Goal: Task Accomplishment & Management: Use online tool/utility

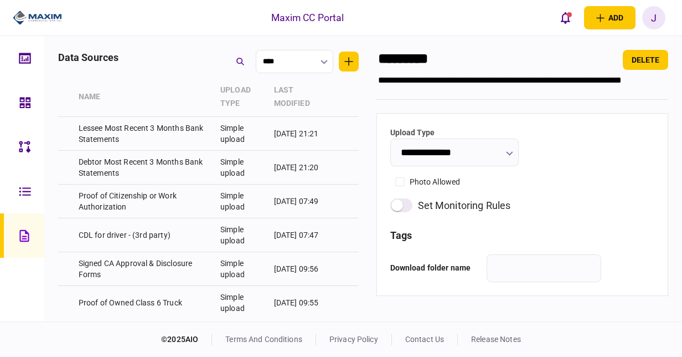
scroll to position [2493, 0]
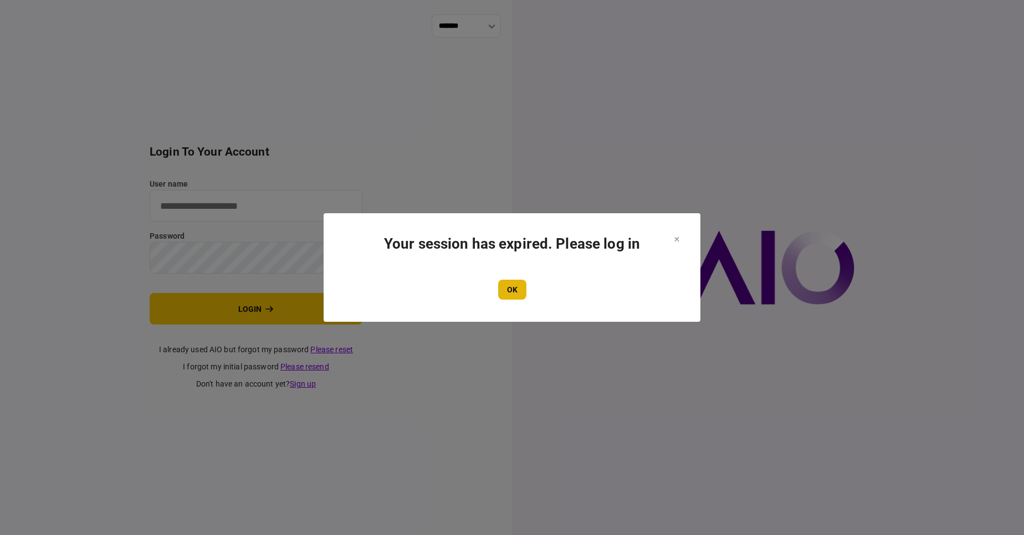
click at [520, 287] on button "OK" at bounding box center [512, 290] width 28 height 20
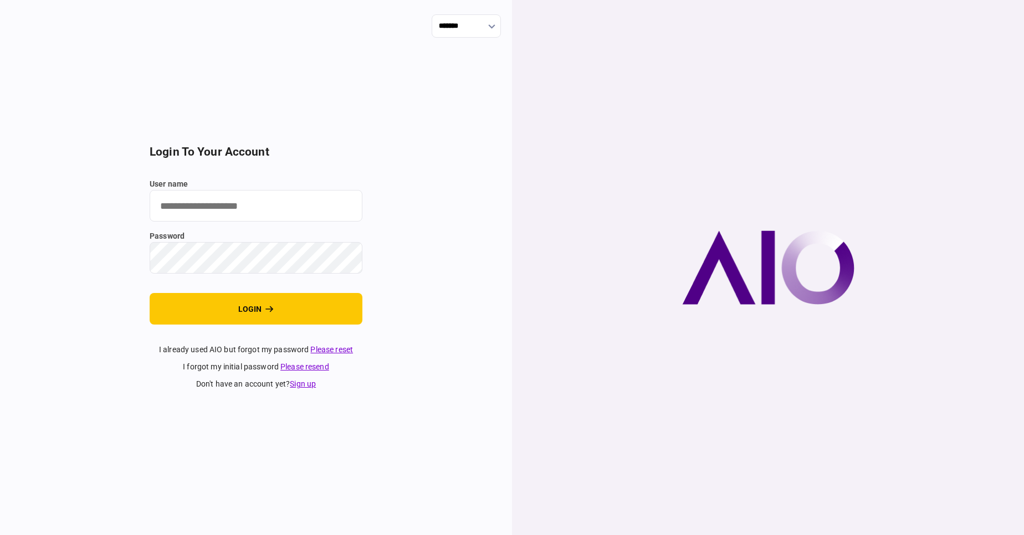
click at [198, 215] on input "user name" at bounding box center [256, 206] width 213 height 32
type input "****"
click at [150, 293] on button "login" at bounding box center [256, 309] width 213 height 32
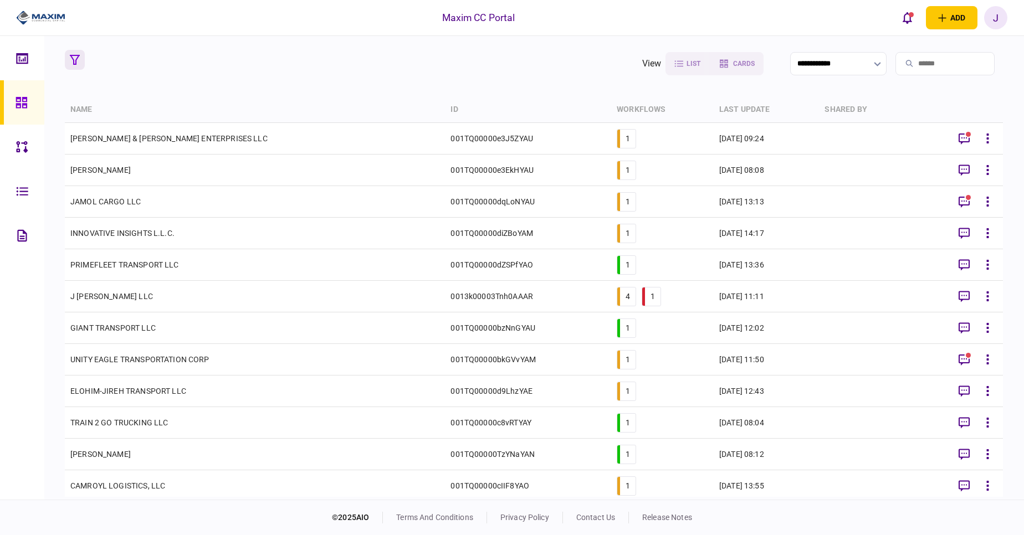
click at [73, 63] on icon "button" at bounding box center [75, 60] width 10 height 10
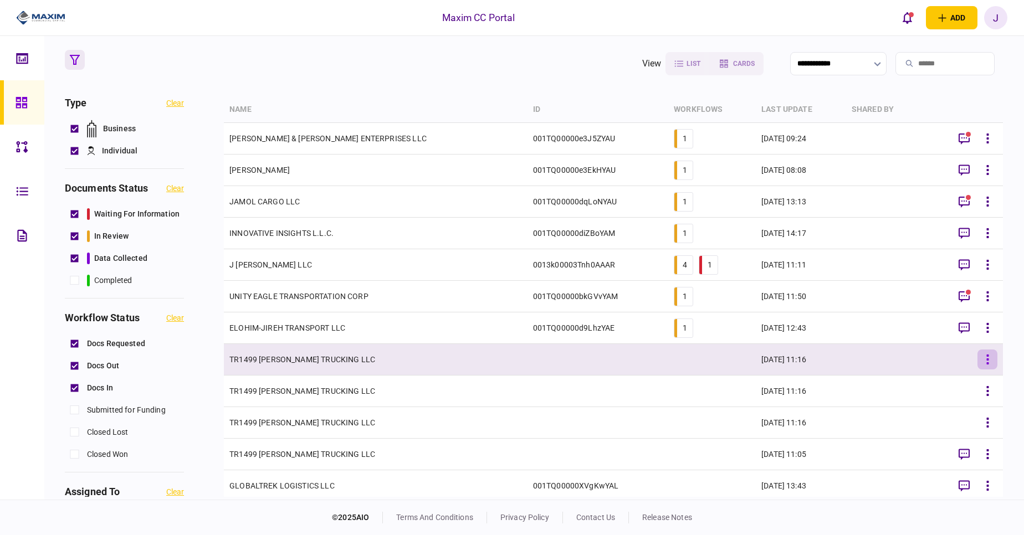
click at [980, 361] on button "button" at bounding box center [987, 359] width 20 height 20
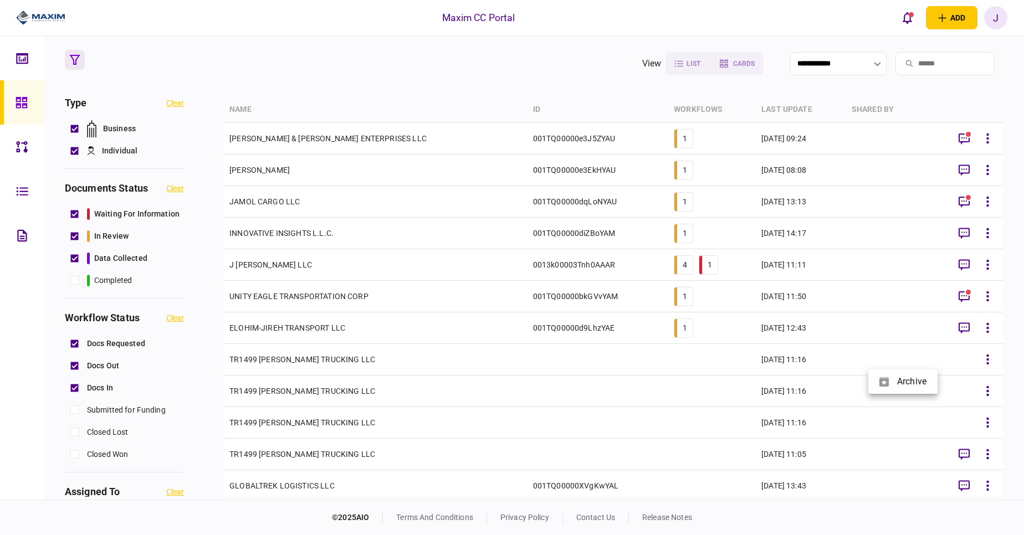
click at [989, 360] on div at bounding box center [512, 267] width 1024 height 535
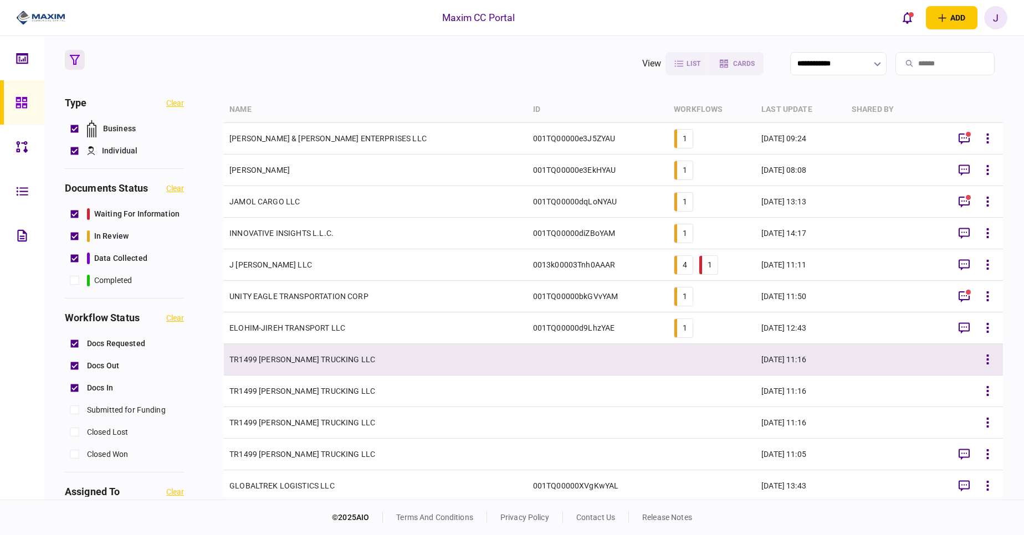
click at [285, 358] on td "TR1499 SMITH TRUCKING LLC" at bounding box center [376, 360] width 304 height 32
click at [981, 363] on button "button" at bounding box center [987, 359] width 20 height 20
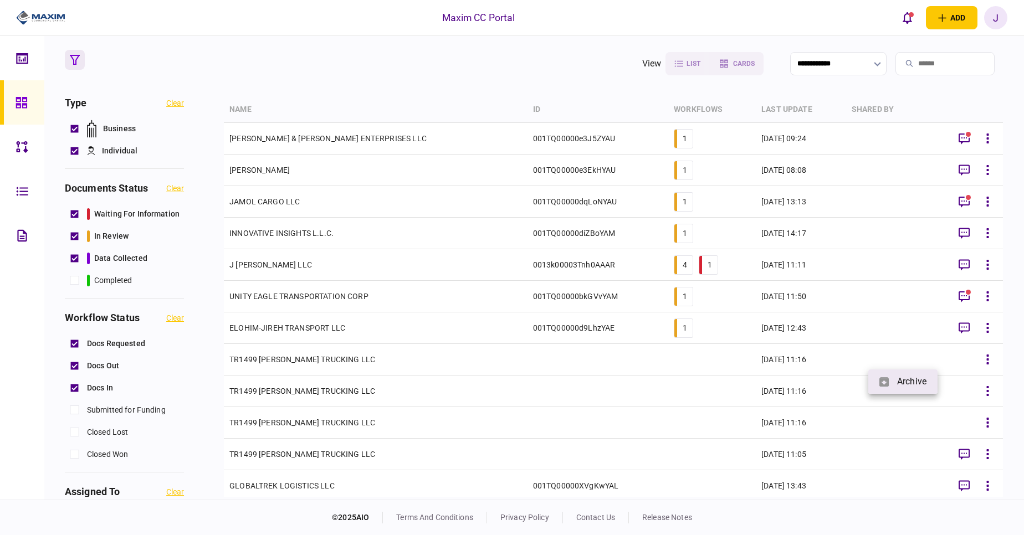
click at [916, 383] on span "archive" at bounding box center [911, 381] width 29 height 13
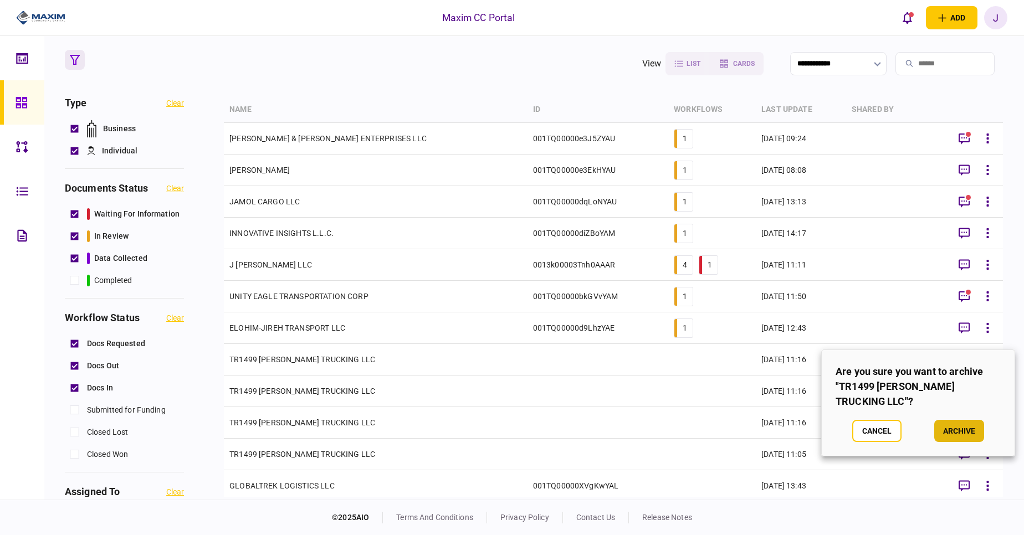
click at [961, 420] on button "archive" at bounding box center [959, 431] width 50 height 22
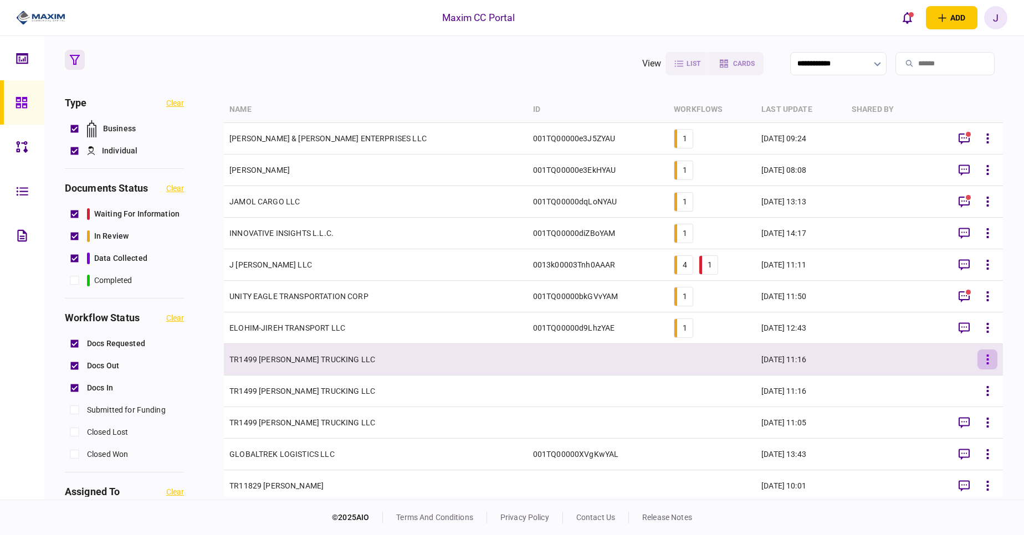
click at [986, 364] on icon "button" at bounding box center [987, 359] width 2 height 10
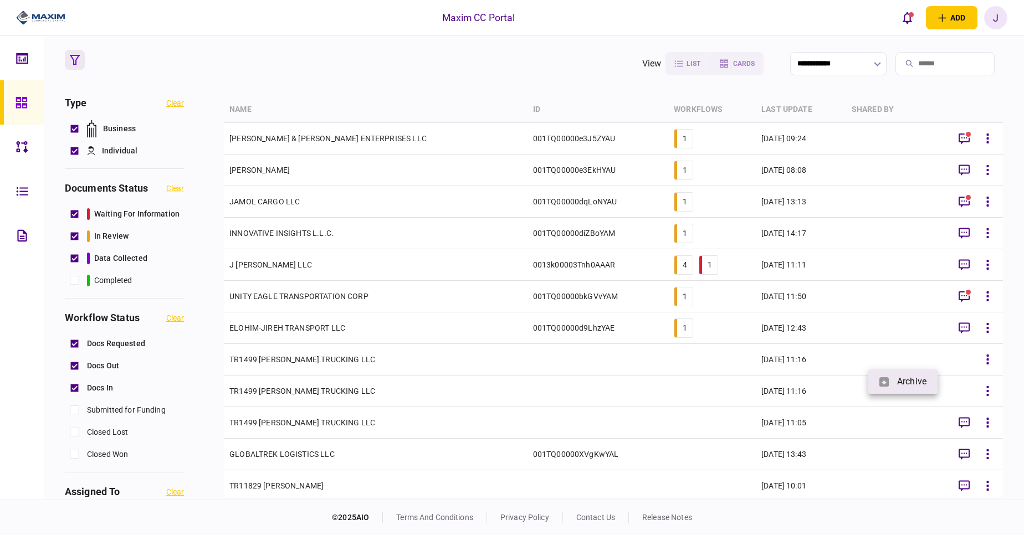
click at [919, 389] on li "archive" at bounding box center [902, 381] width 69 height 24
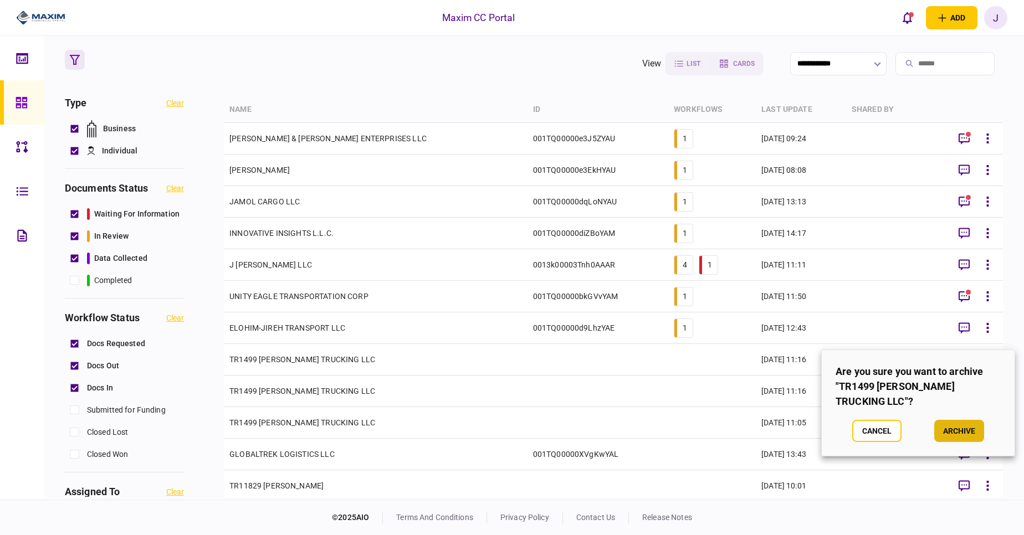
click at [957, 420] on button "archive" at bounding box center [959, 431] width 50 height 22
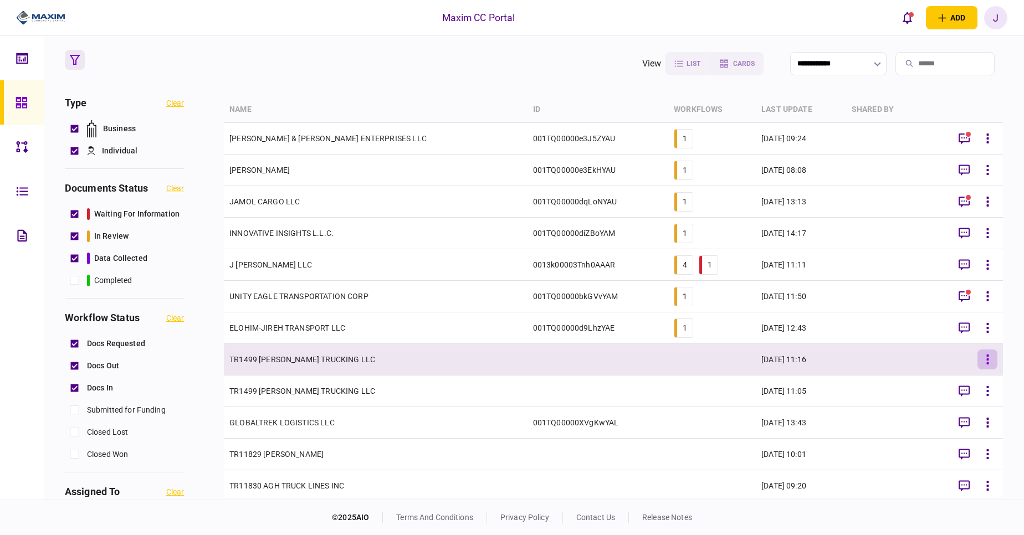
click at [986, 361] on icon "button" at bounding box center [987, 359] width 3 height 11
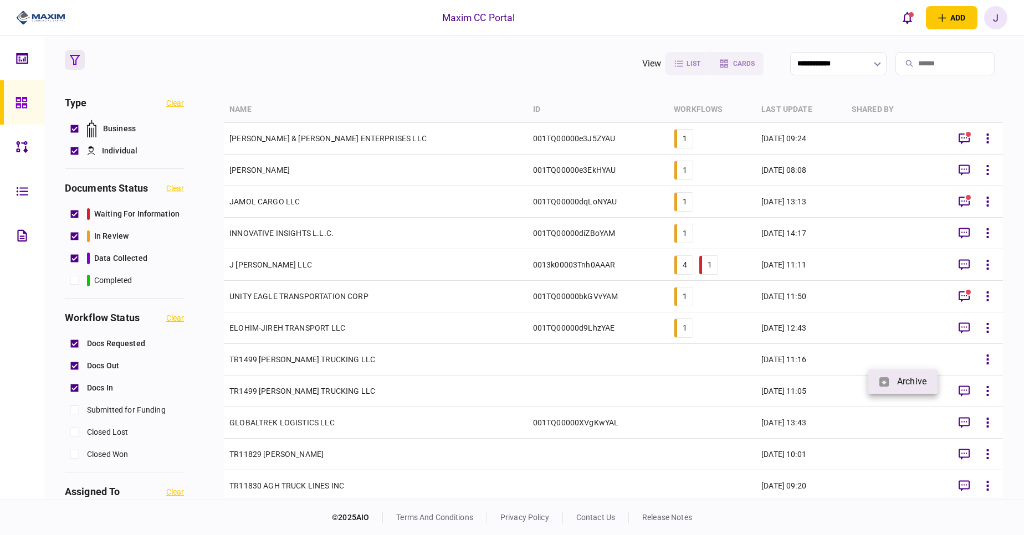
click at [919, 388] on li "archive" at bounding box center [902, 381] width 69 height 24
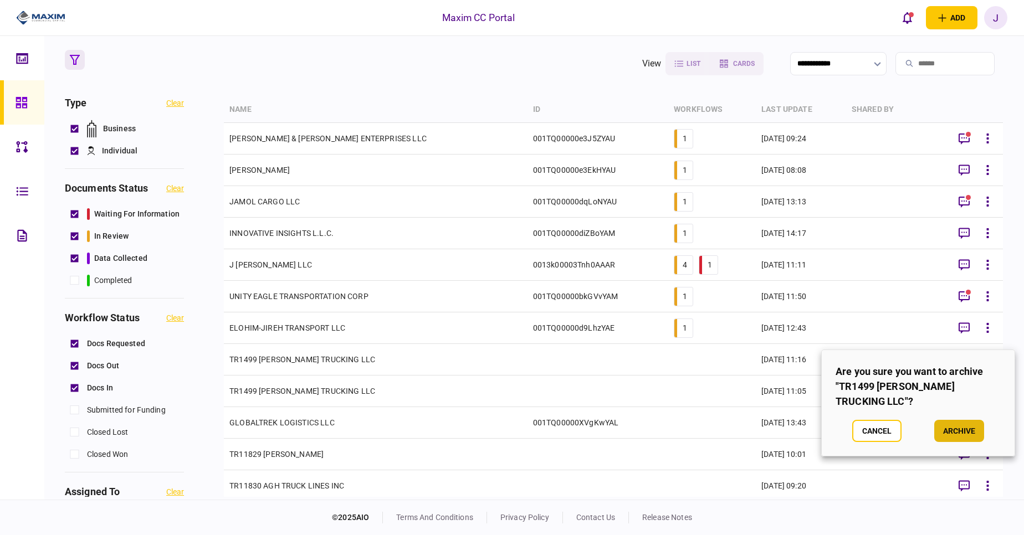
click at [959, 420] on button "archive" at bounding box center [959, 431] width 50 height 22
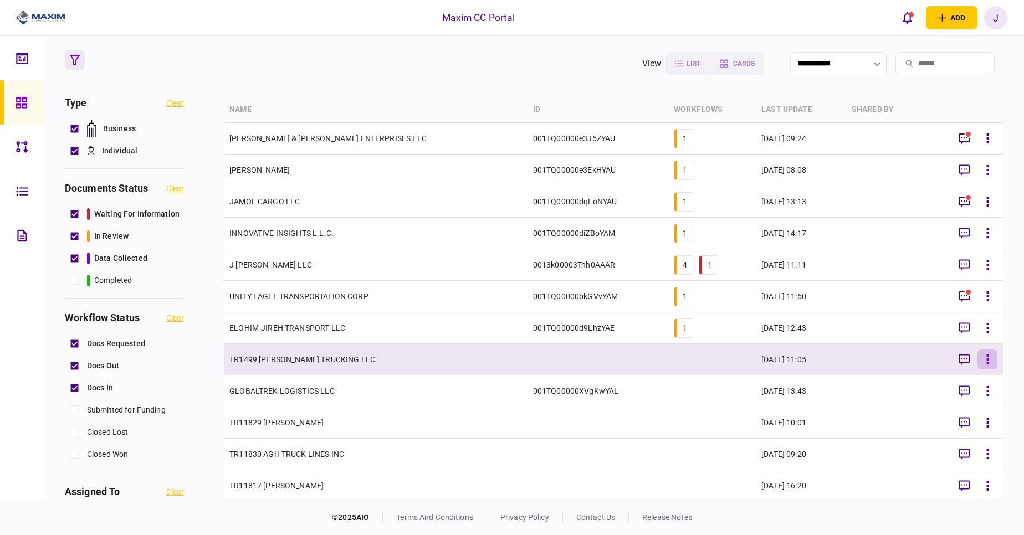
click at [986, 363] on icon "button" at bounding box center [987, 359] width 3 height 11
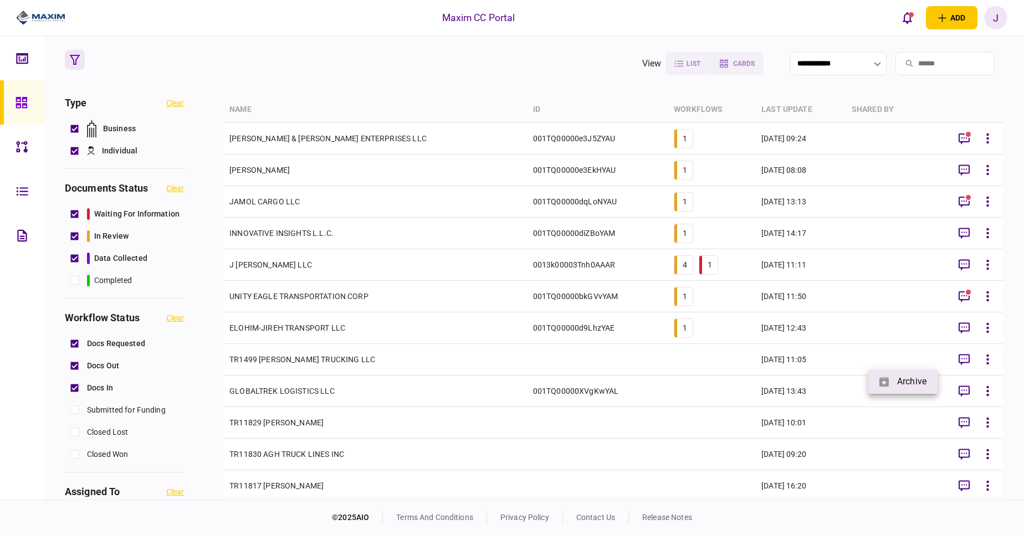
click at [915, 387] on span "archive" at bounding box center [911, 381] width 29 height 13
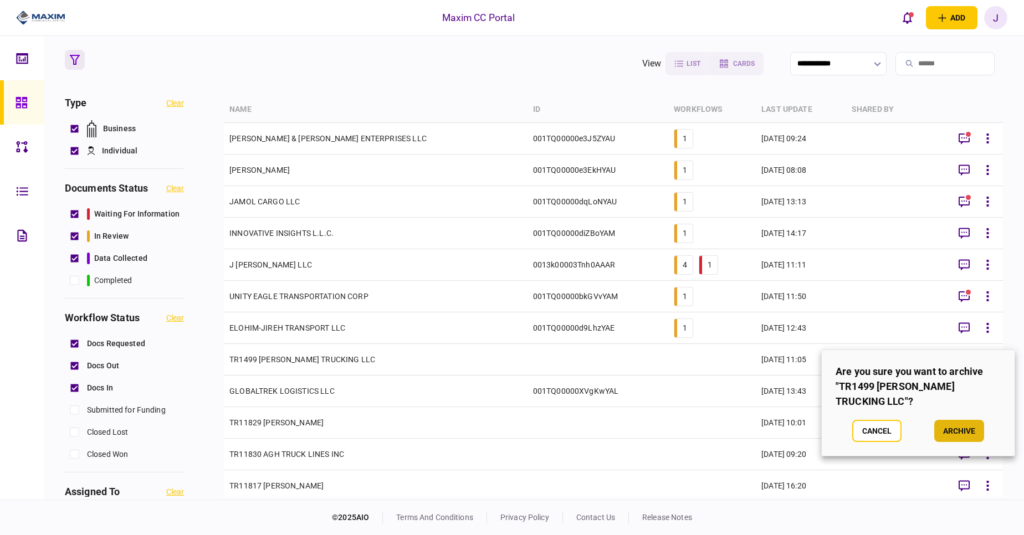
click at [954, 420] on button "archive" at bounding box center [959, 431] width 50 height 22
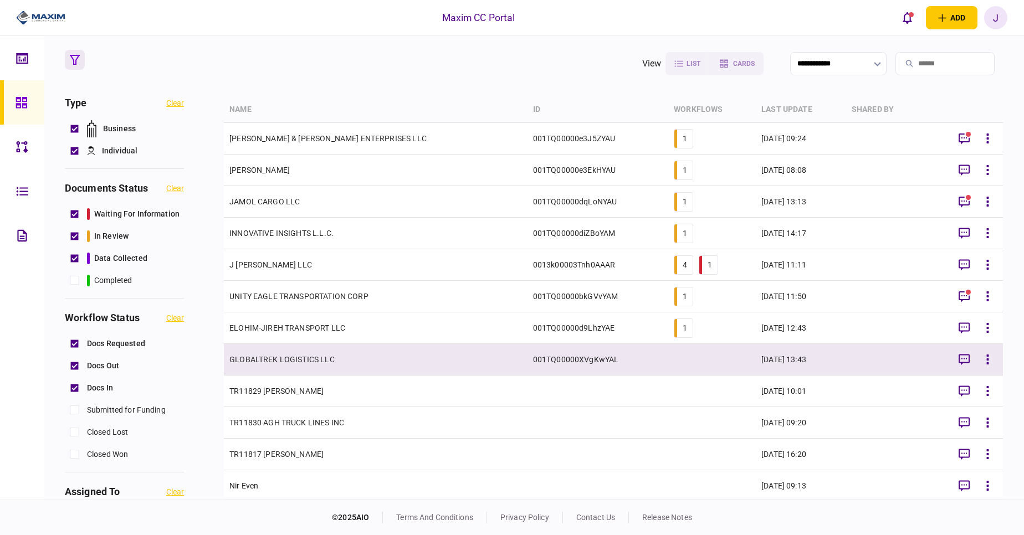
click at [309, 359] on td "GLOBALTREK LOGISTICS LLC" at bounding box center [376, 360] width 304 height 32
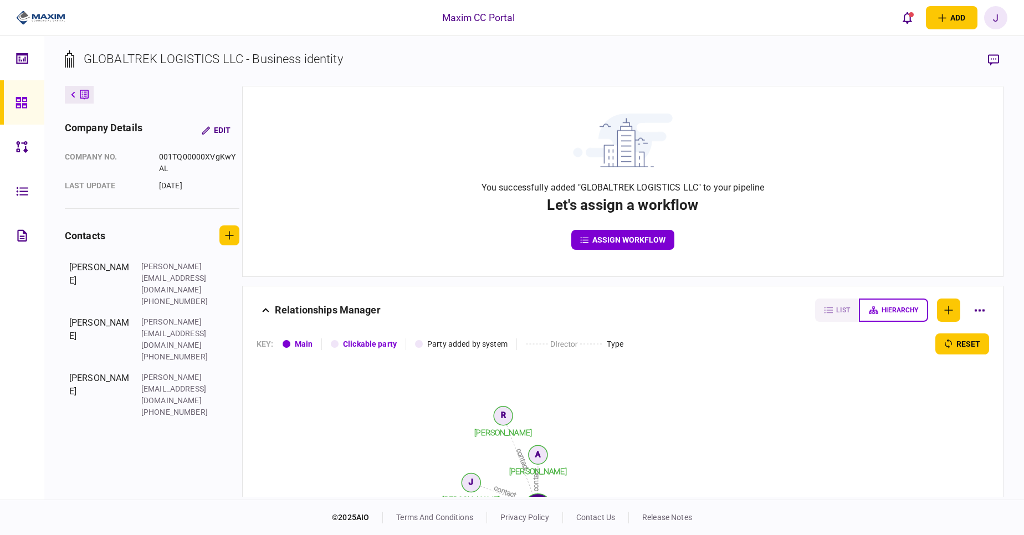
click at [14, 100] on link at bounding box center [22, 102] width 44 height 44
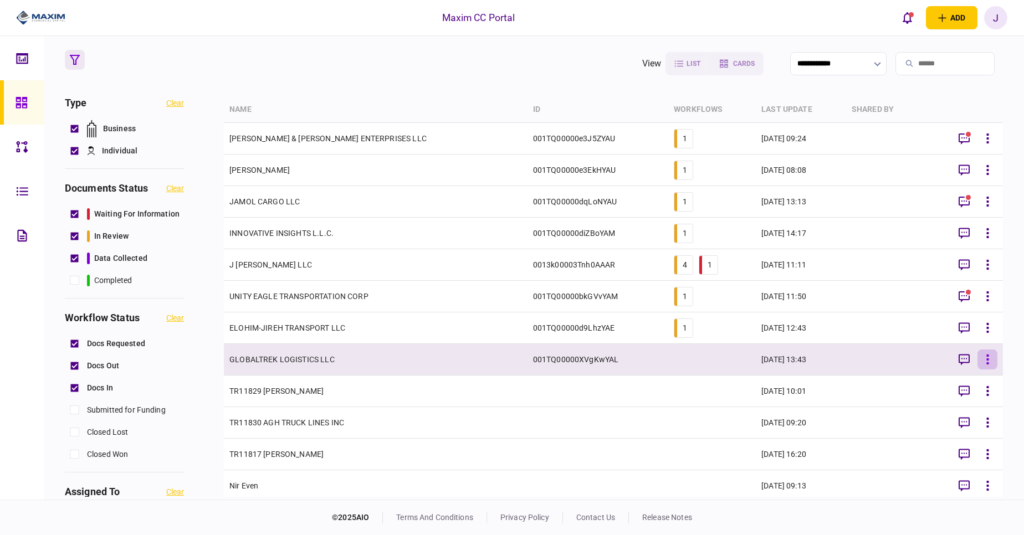
click at [986, 361] on icon "button" at bounding box center [987, 359] width 3 height 11
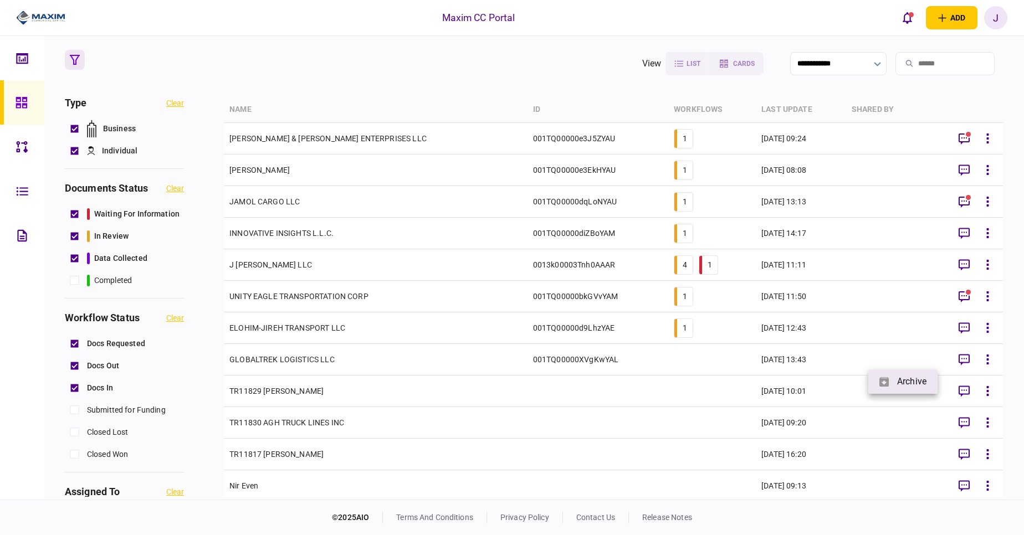
click at [921, 379] on span "archive" at bounding box center [911, 381] width 29 height 13
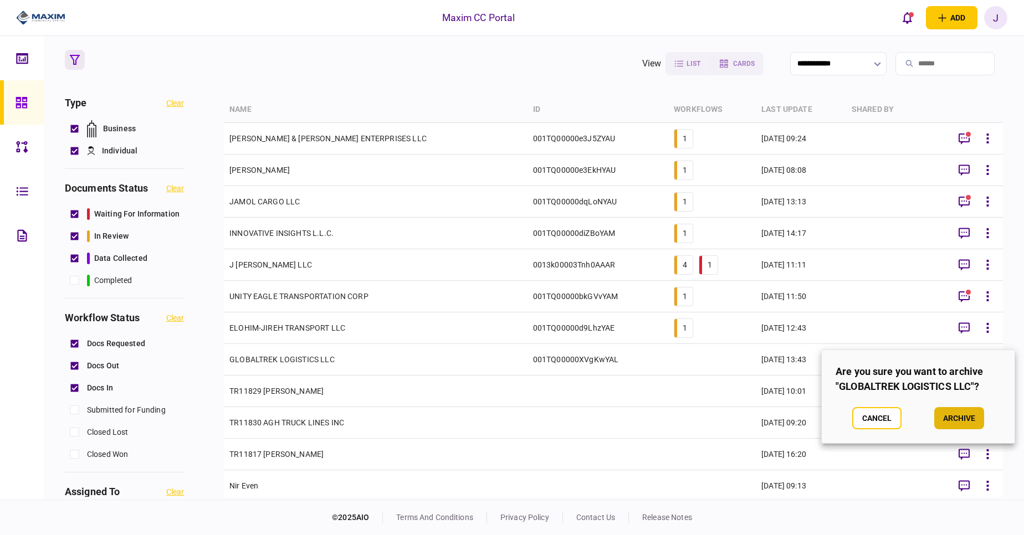
click at [970, 421] on button "archive" at bounding box center [959, 418] width 50 height 22
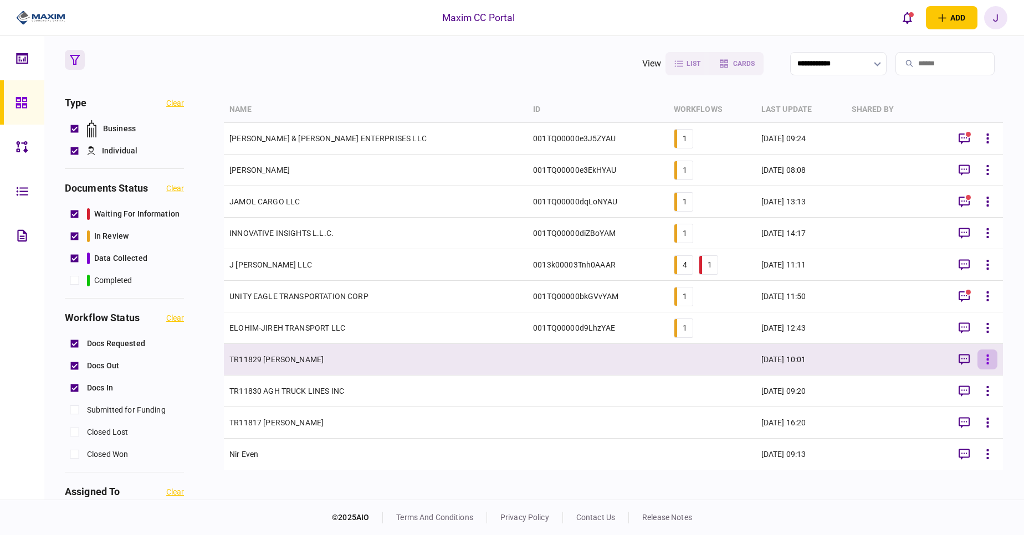
click at [987, 356] on icon "button" at bounding box center [987, 359] width 2 height 10
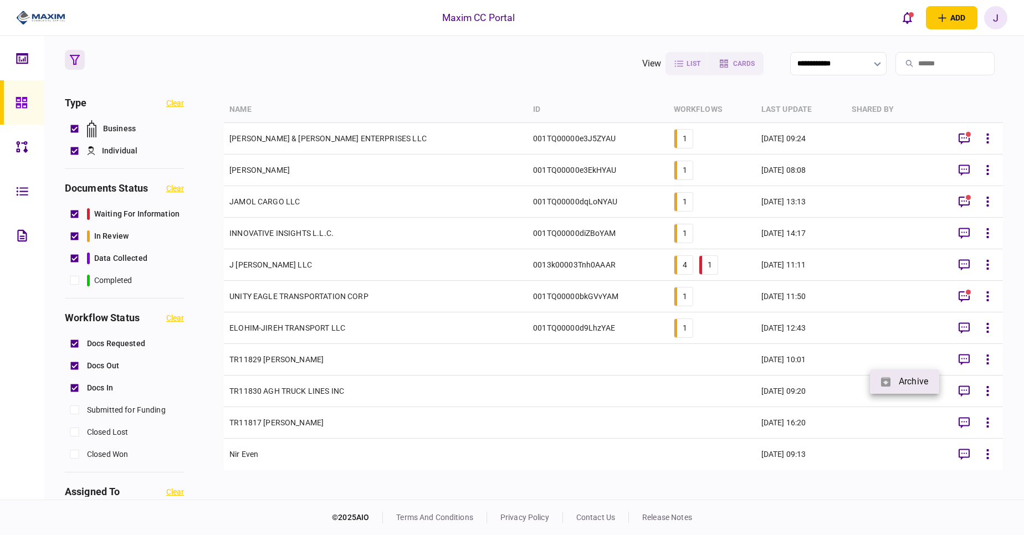
click at [917, 380] on span "archive" at bounding box center [912, 381] width 29 height 13
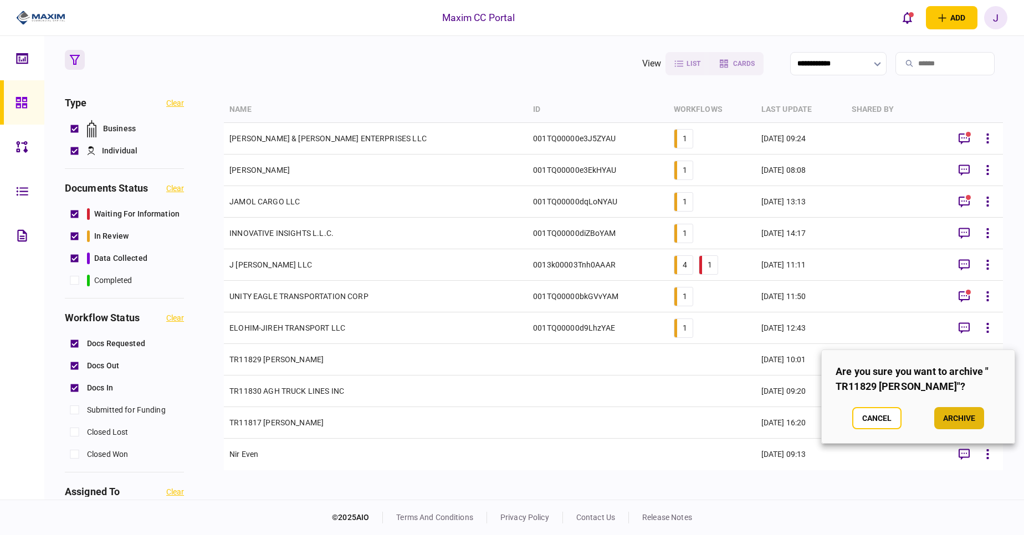
click at [963, 429] on button "archive" at bounding box center [959, 418] width 50 height 22
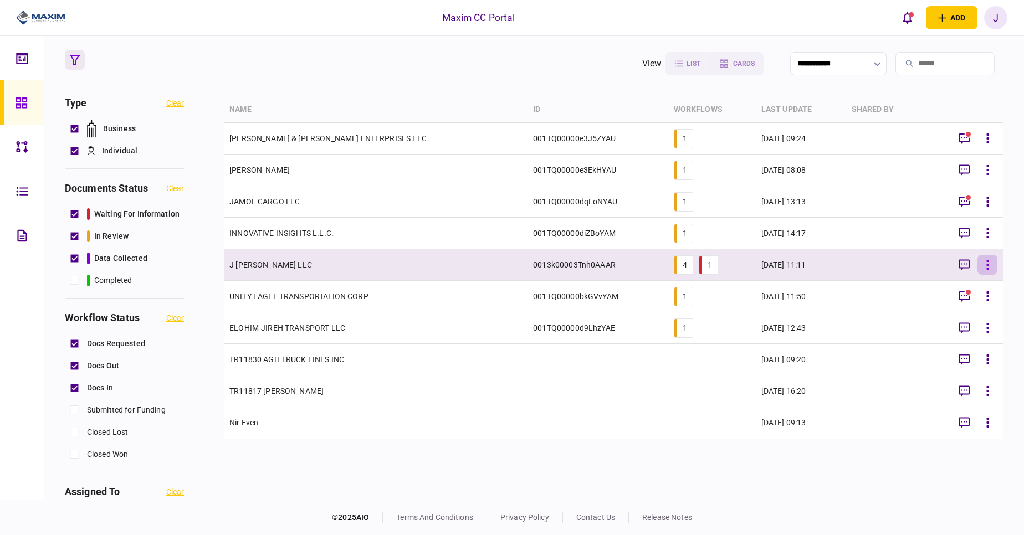
click at [986, 263] on icon "button" at bounding box center [987, 265] width 3 height 11
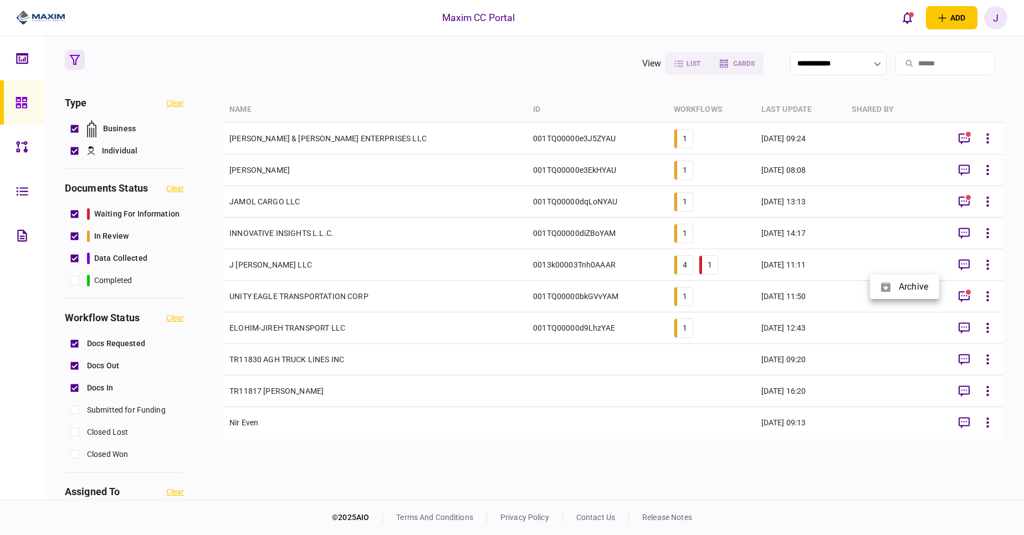
click at [289, 259] on div at bounding box center [512, 267] width 1024 height 535
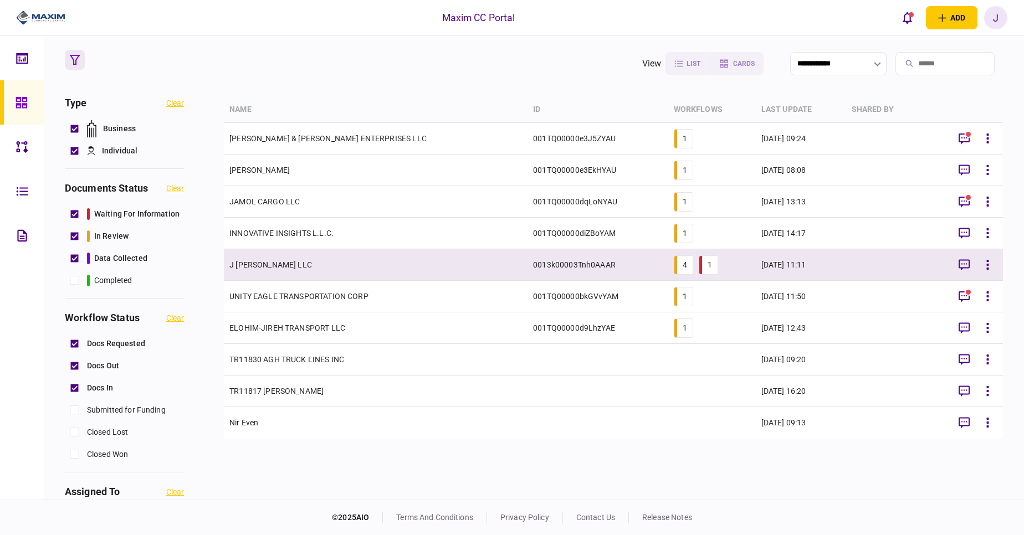
click at [250, 263] on td "J Smith LLC" at bounding box center [376, 265] width 304 height 32
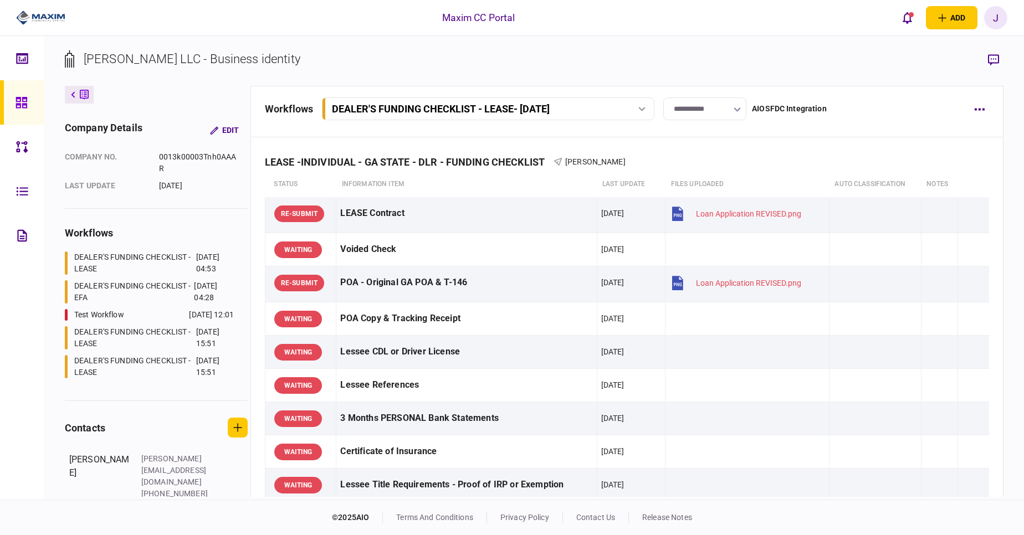
click at [719, 115] on input "**********" at bounding box center [704, 108] width 83 height 23
click at [719, 115] on div at bounding box center [512, 267] width 1024 height 535
click at [18, 97] on icon at bounding box center [21, 102] width 11 height 11
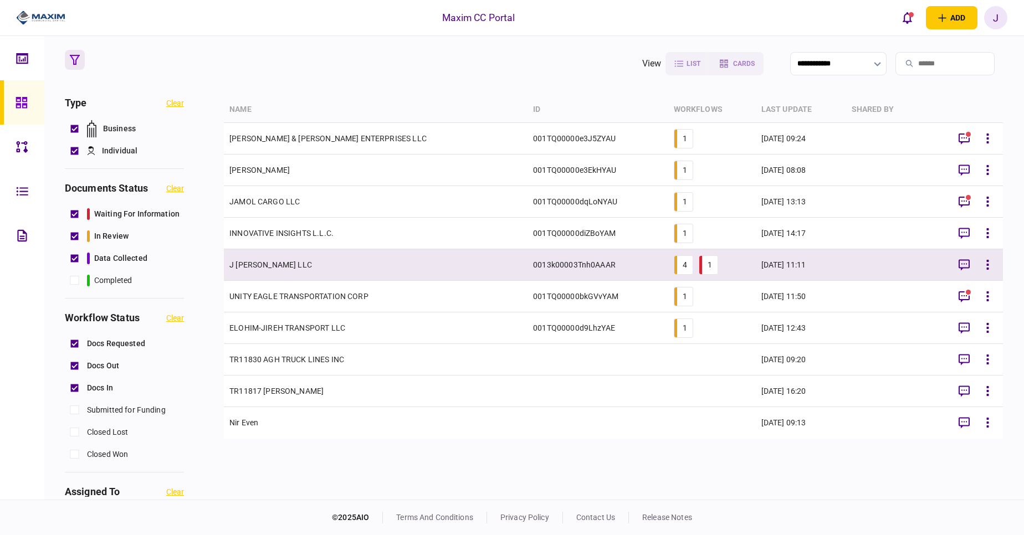
click at [673, 264] on li "4" at bounding box center [682, 264] width 19 height 19
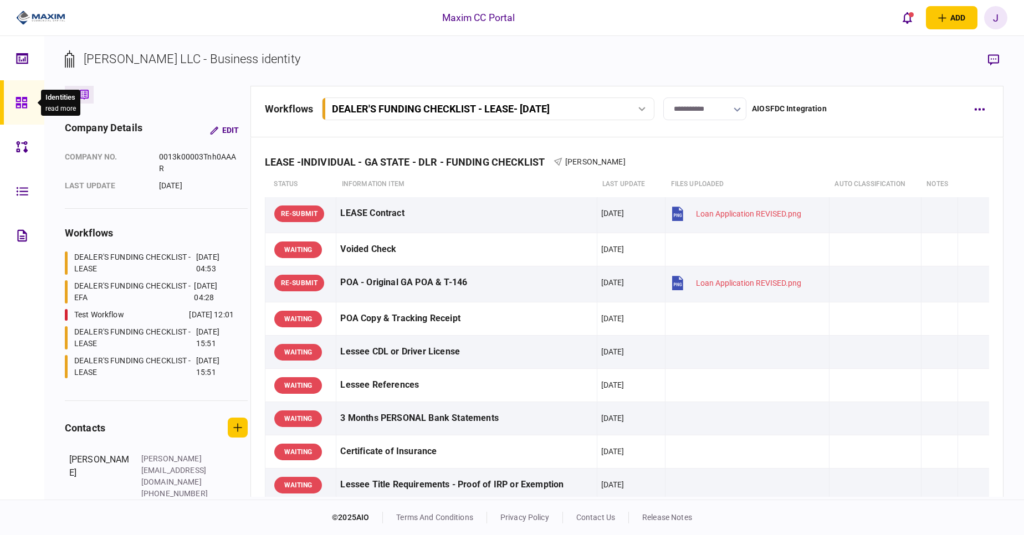
click at [18, 94] on div at bounding box center [25, 102] width 18 height 44
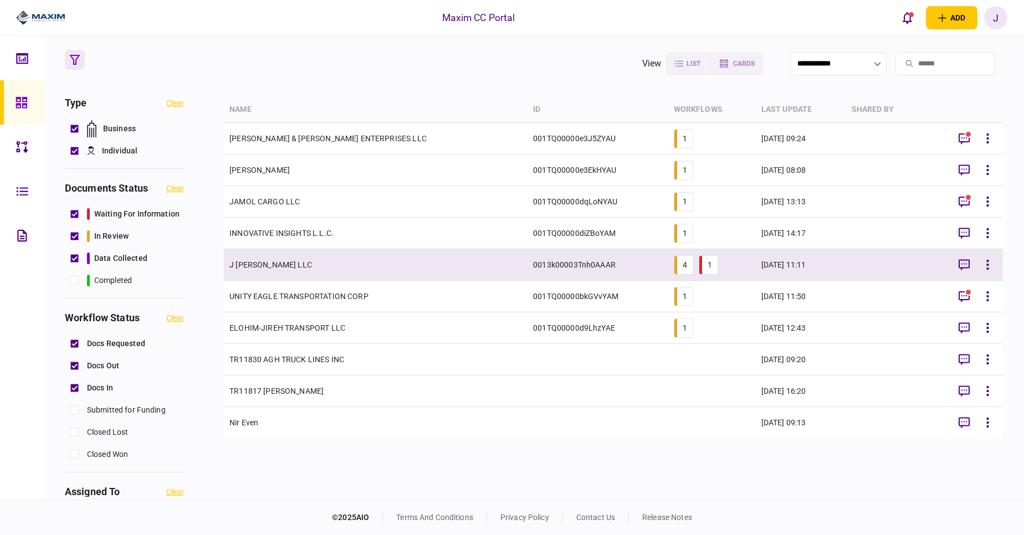
click at [698, 264] on li "1" at bounding box center [707, 264] width 19 height 19
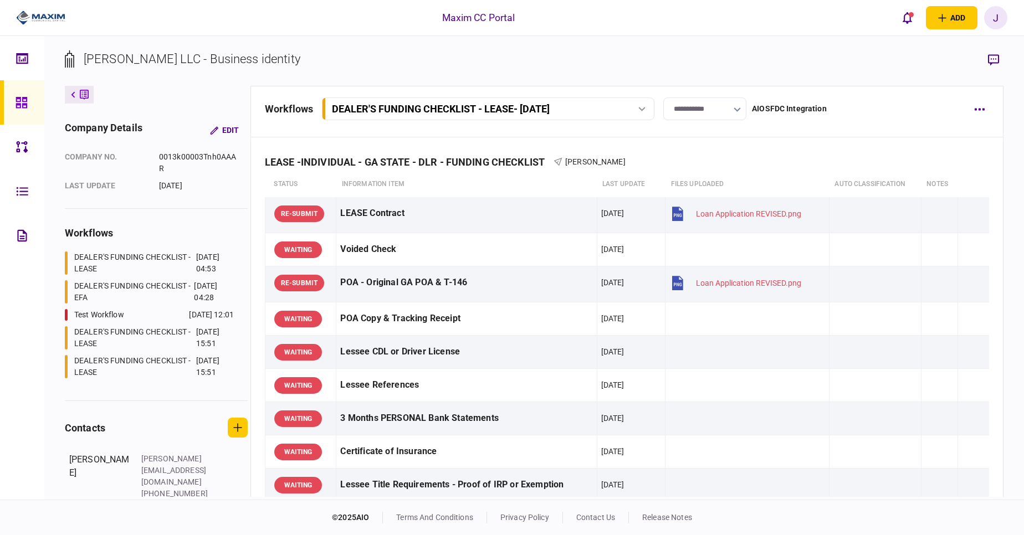
click at [723, 109] on input "**********" at bounding box center [704, 108] width 83 height 23
click at [716, 108] on div at bounding box center [512, 267] width 1024 height 535
click at [639, 105] on div "DEALER'S FUNDING CHECKLIST - LEASE - Aug19" at bounding box center [487, 109] width 325 height 12
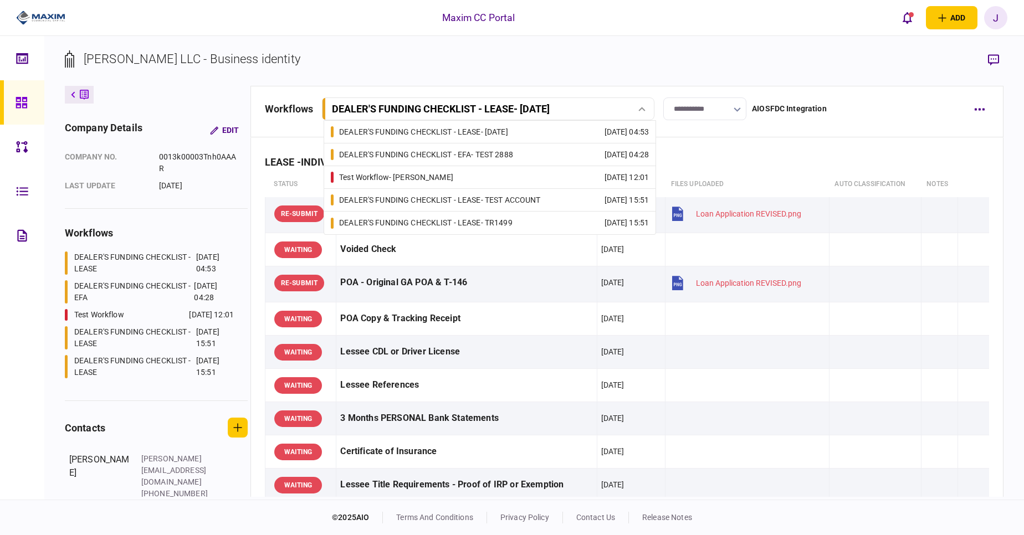
click at [476, 178] on link "Test Workflow - juan test 19 Aug 2025 12:01" at bounding box center [490, 177] width 318 height 22
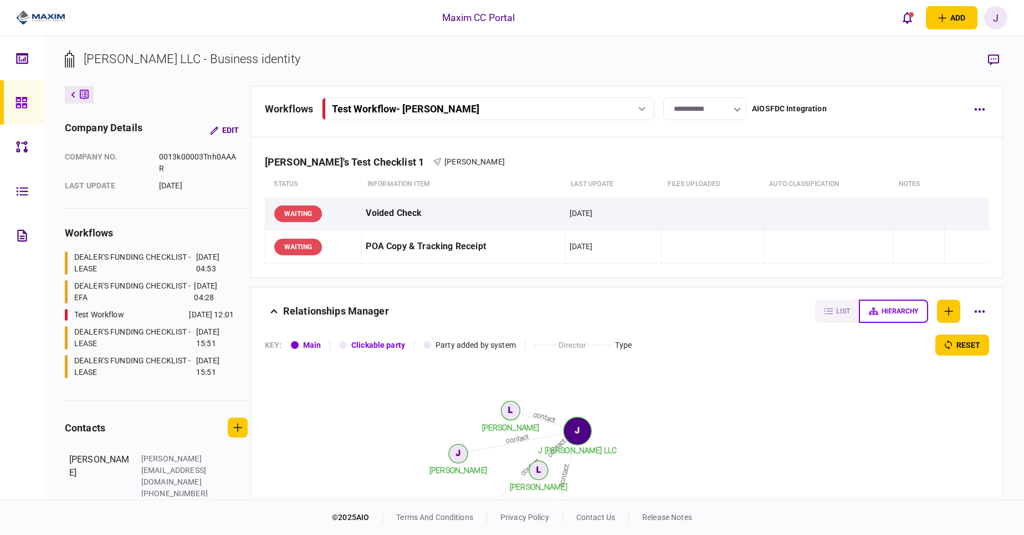
click at [25, 102] on icon at bounding box center [22, 102] width 12 height 13
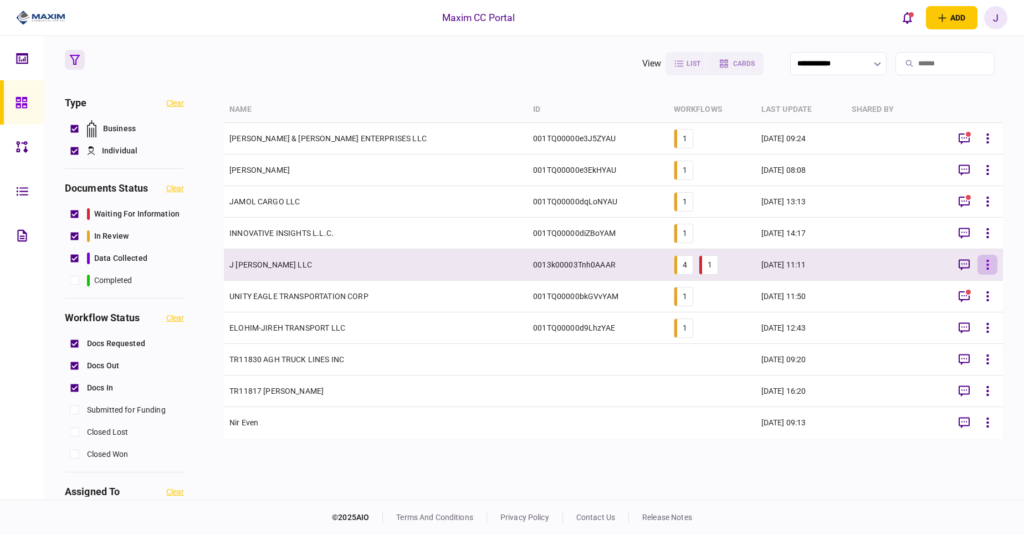
click at [991, 267] on button "button" at bounding box center [987, 265] width 20 height 20
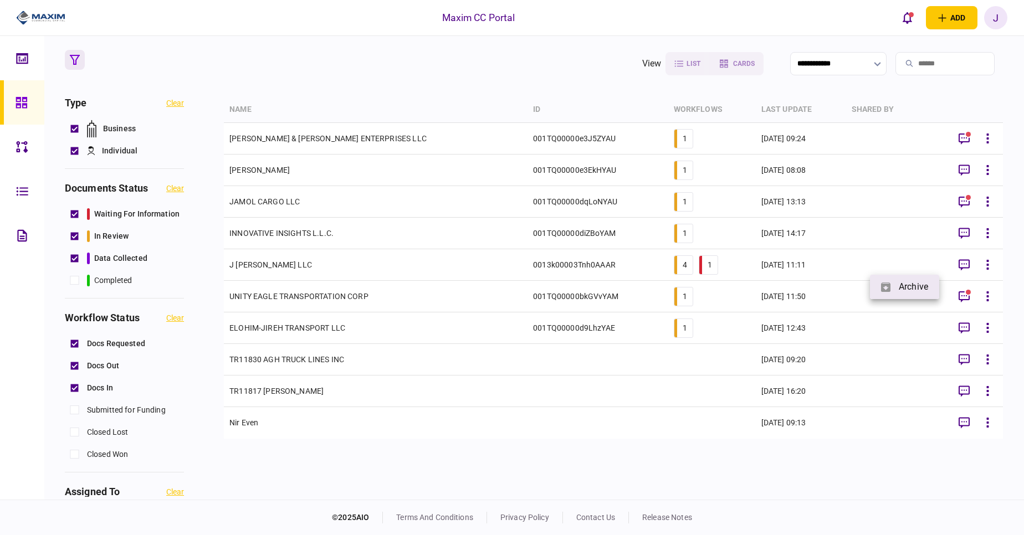
click at [915, 285] on span "archive" at bounding box center [912, 286] width 29 height 13
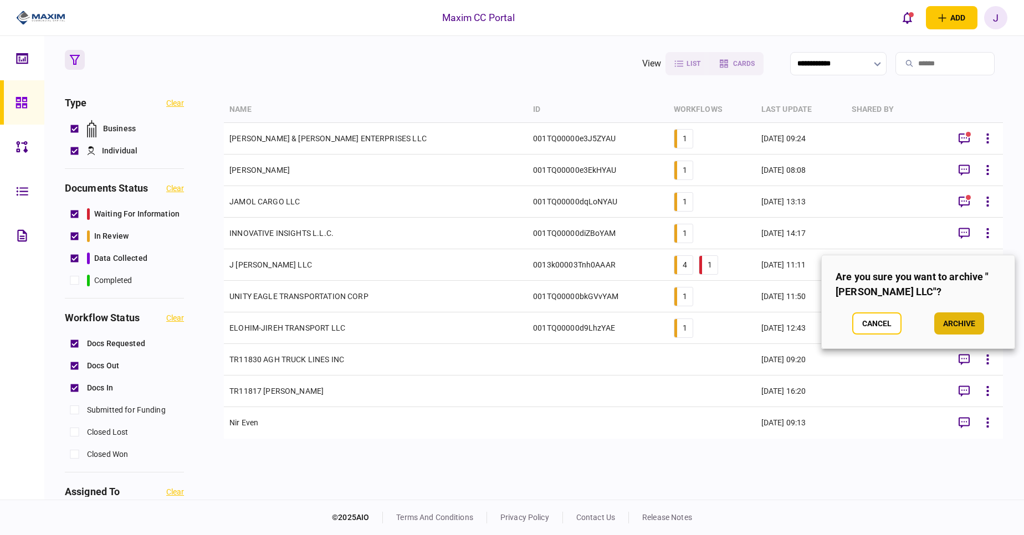
click at [950, 323] on button "archive" at bounding box center [959, 323] width 50 height 22
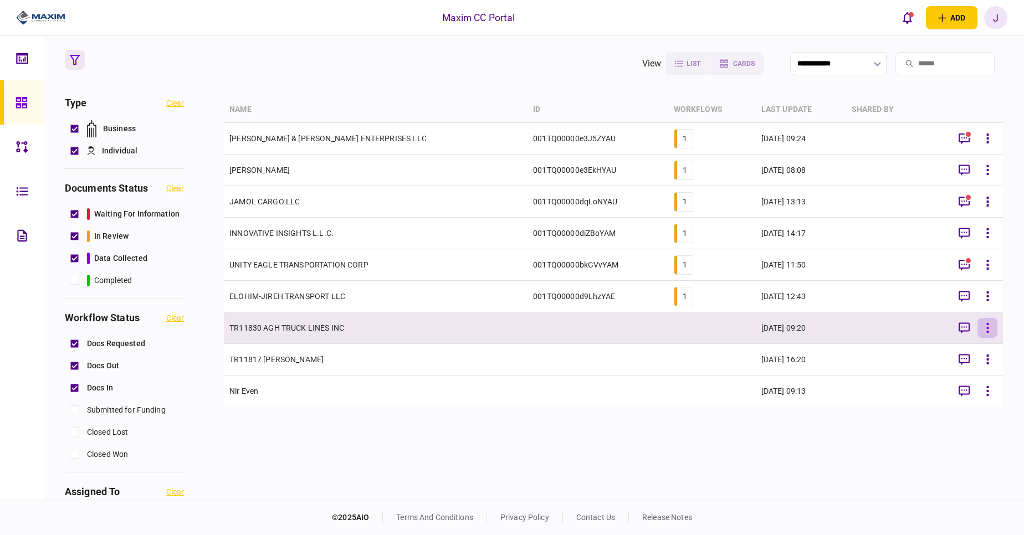
click at [990, 330] on button "button" at bounding box center [987, 328] width 20 height 20
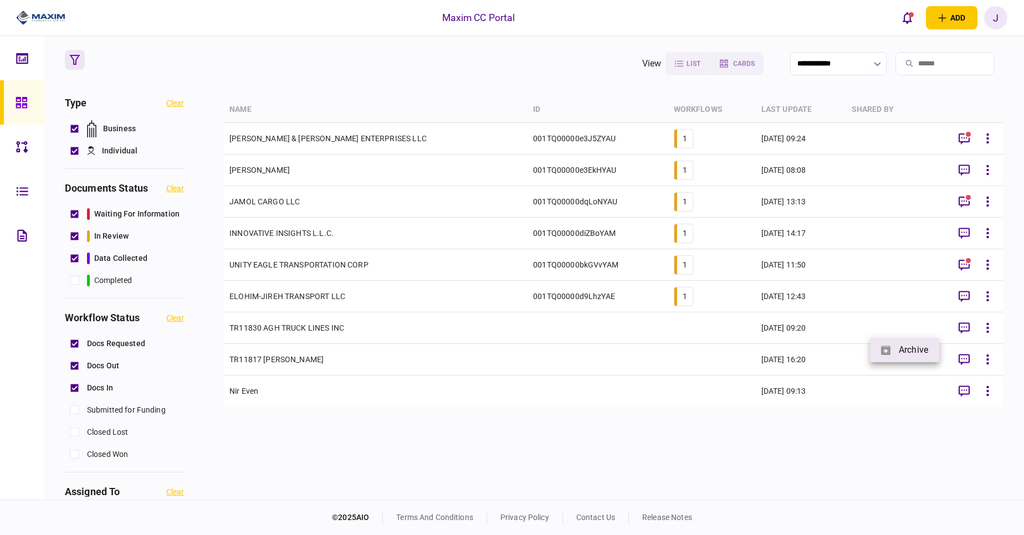
click at [903, 349] on span "archive" at bounding box center [912, 349] width 29 height 13
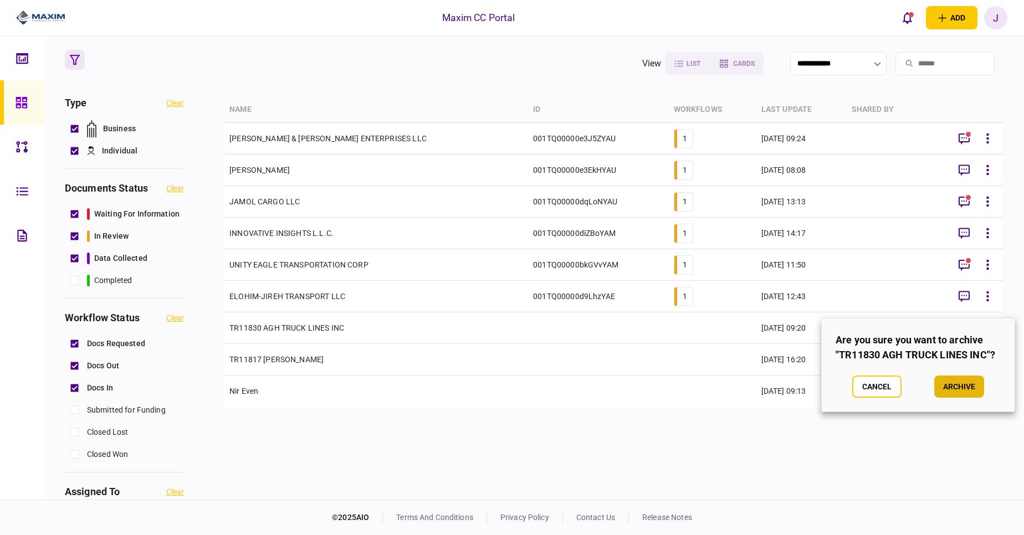
click at [958, 381] on button "archive" at bounding box center [959, 387] width 50 height 22
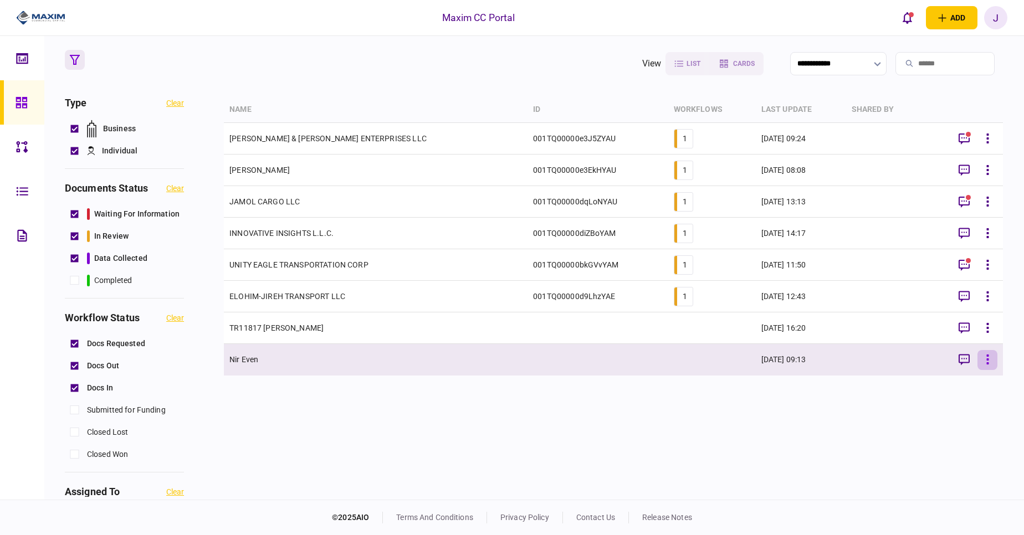
click at [990, 355] on button "button" at bounding box center [987, 360] width 20 height 20
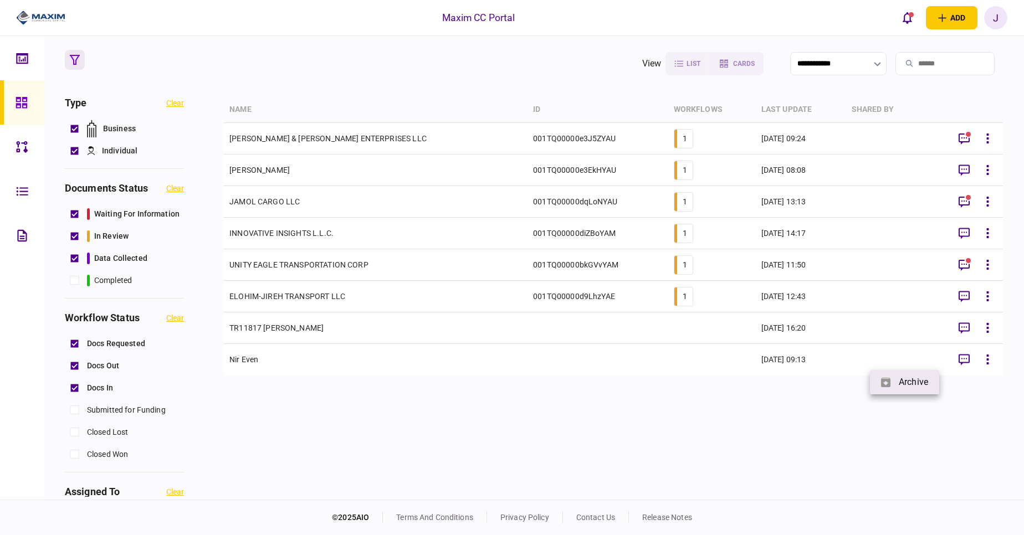
click at [910, 386] on span "archive" at bounding box center [912, 382] width 29 height 13
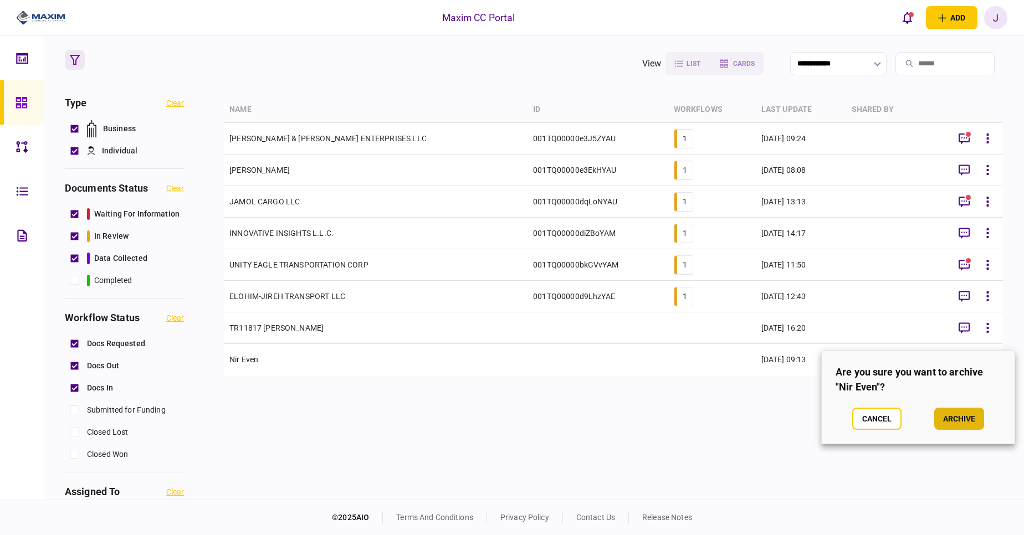
click at [964, 410] on button "archive" at bounding box center [959, 419] width 50 height 22
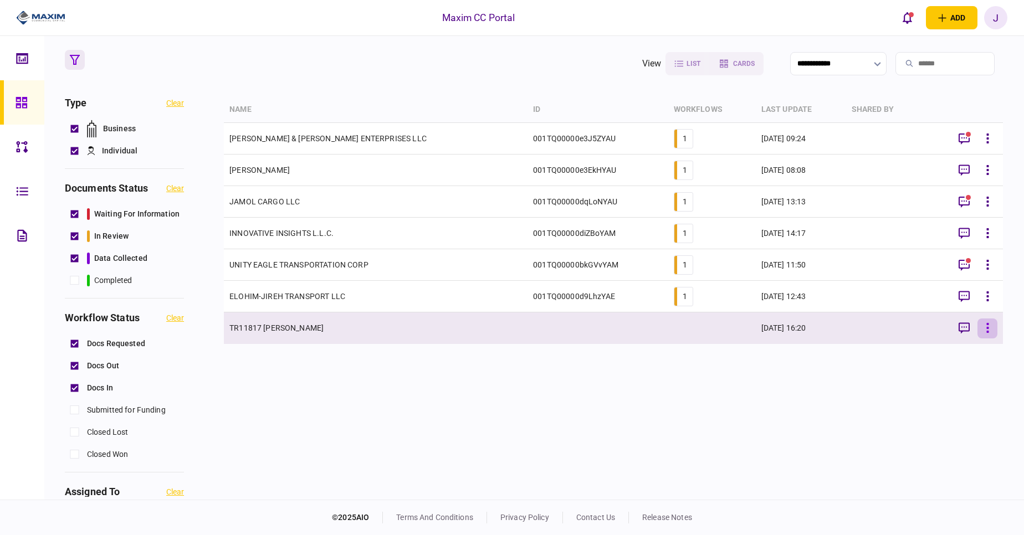
click at [992, 333] on button "button" at bounding box center [987, 328] width 20 height 20
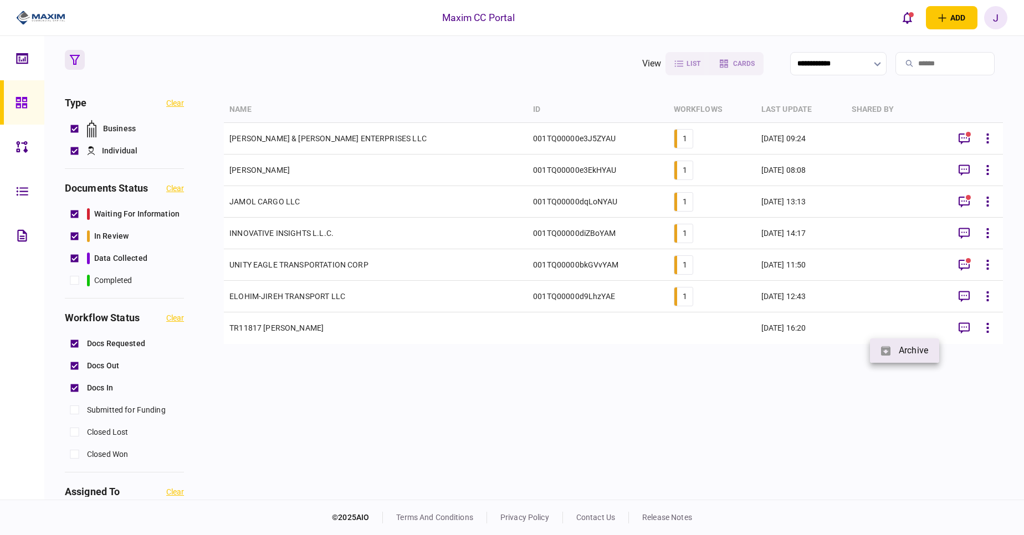
click at [922, 359] on li "archive" at bounding box center [904, 350] width 69 height 24
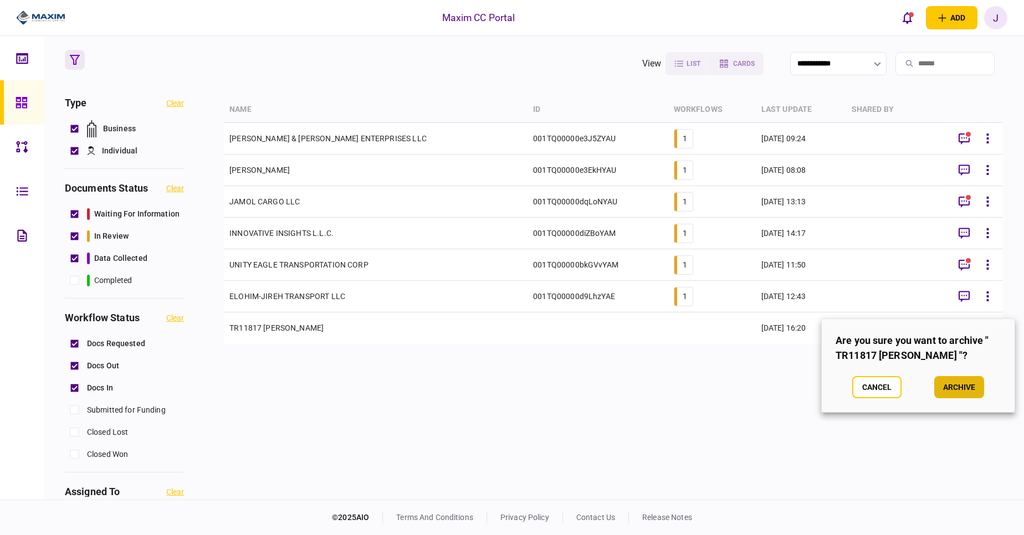
click at [948, 384] on button "archive" at bounding box center [959, 387] width 50 height 22
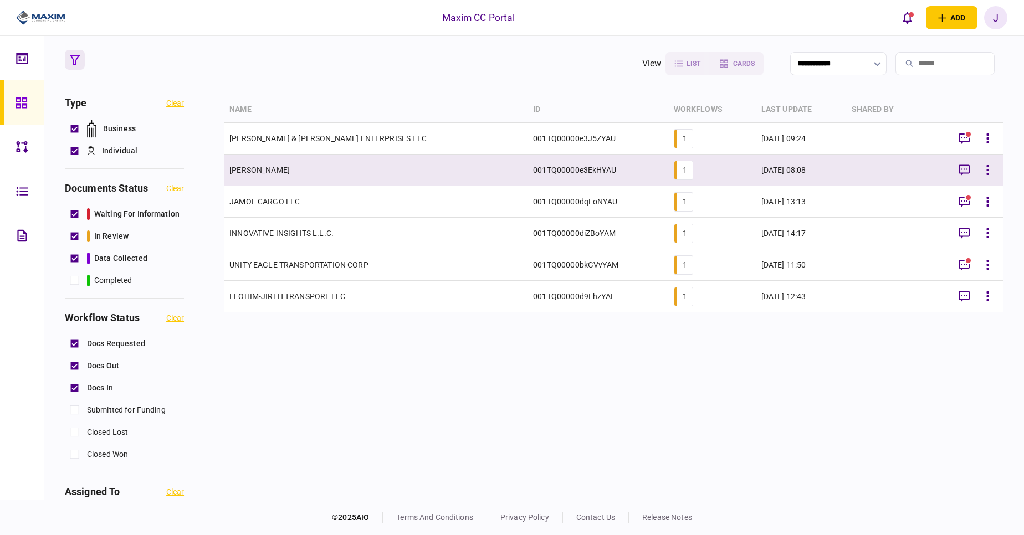
click at [279, 168] on td "[PERSON_NAME]" at bounding box center [376, 171] width 304 height 32
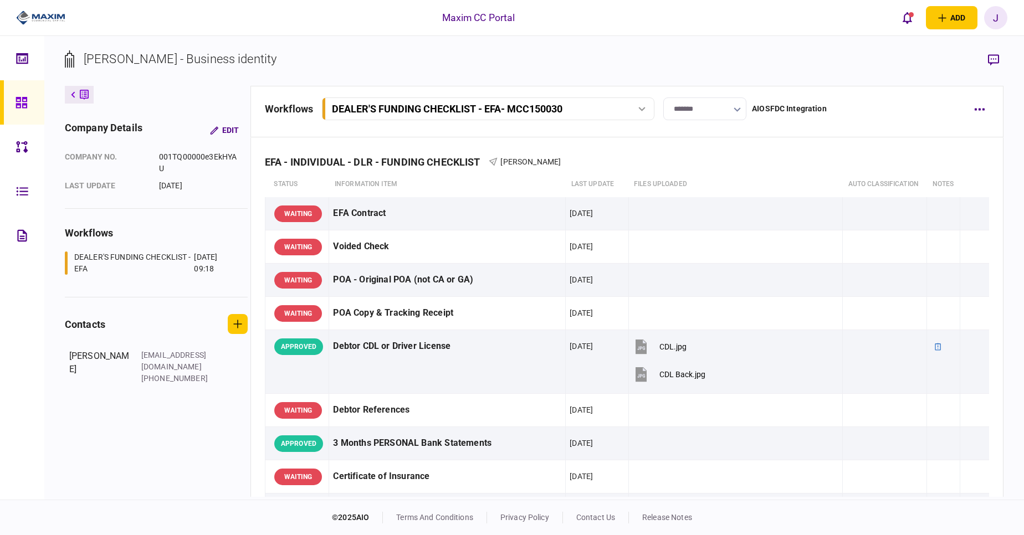
click at [6, 111] on link at bounding box center [22, 102] width 44 height 44
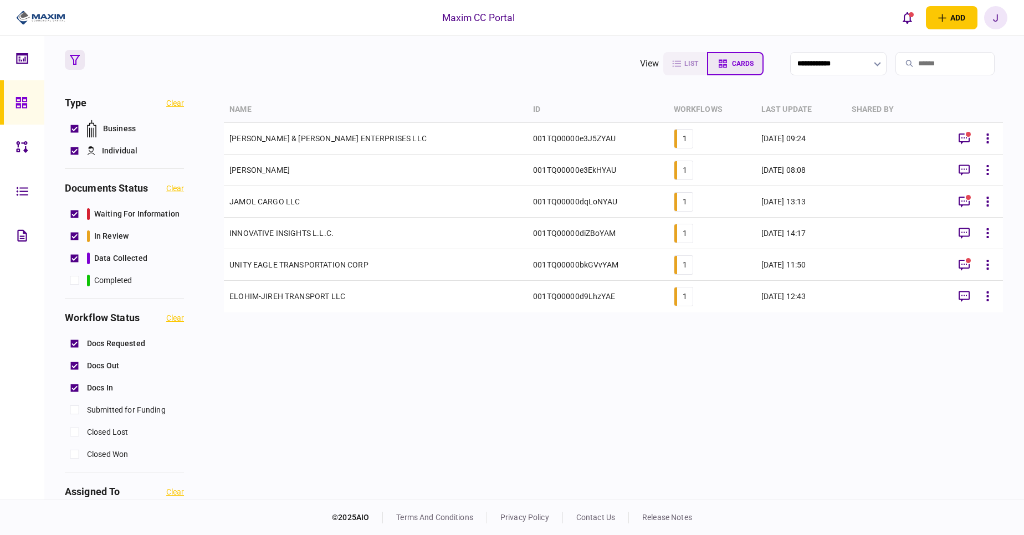
click at [724, 71] on button "cards" at bounding box center [735, 63] width 56 height 23
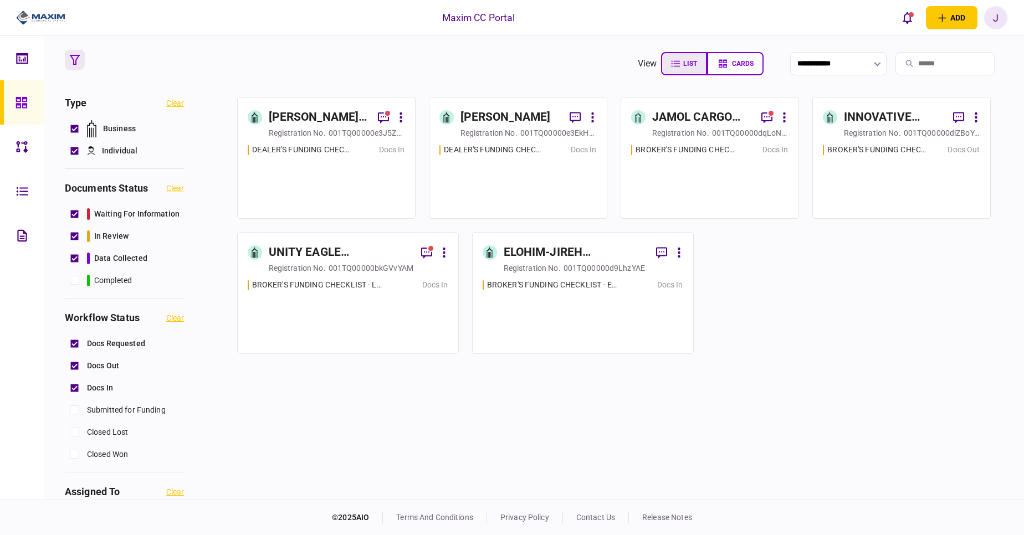
click at [671, 62] on icon "button" at bounding box center [675, 63] width 9 height 9
type input "****"
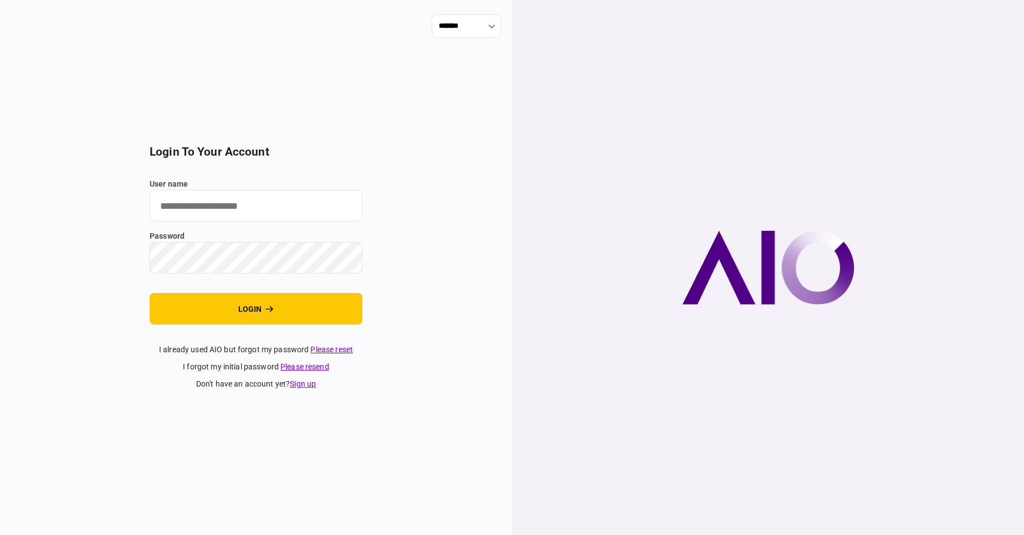
click at [214, 213] on input "user name" at bounding box center [256, 206] width 213 height 32
type input "****"
click at [150, 293] on button "login" at bounding box center [256, 309] width 213 height 32
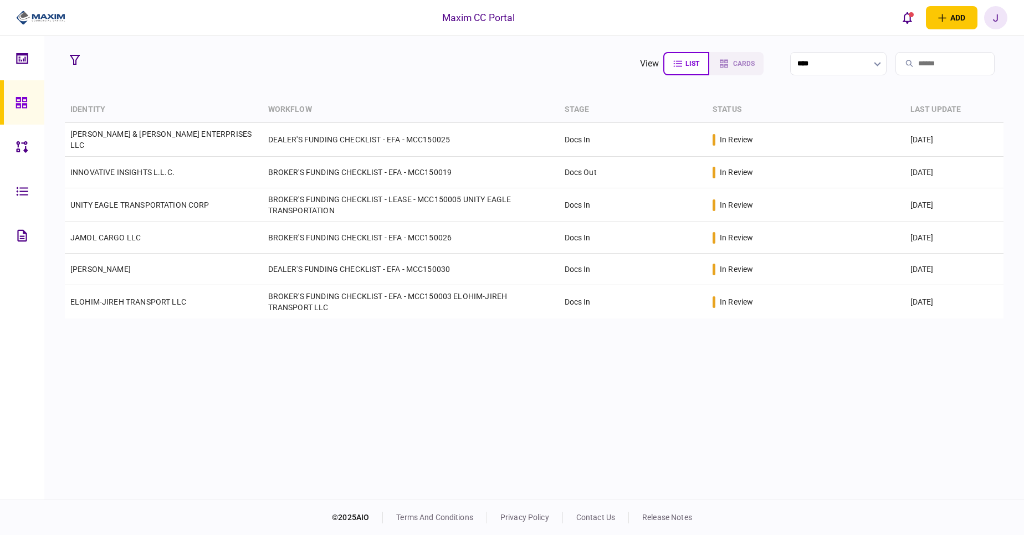
click at [484, 61] on section "view list cards ****" at bounding box center [534, 64] width 938 height 28
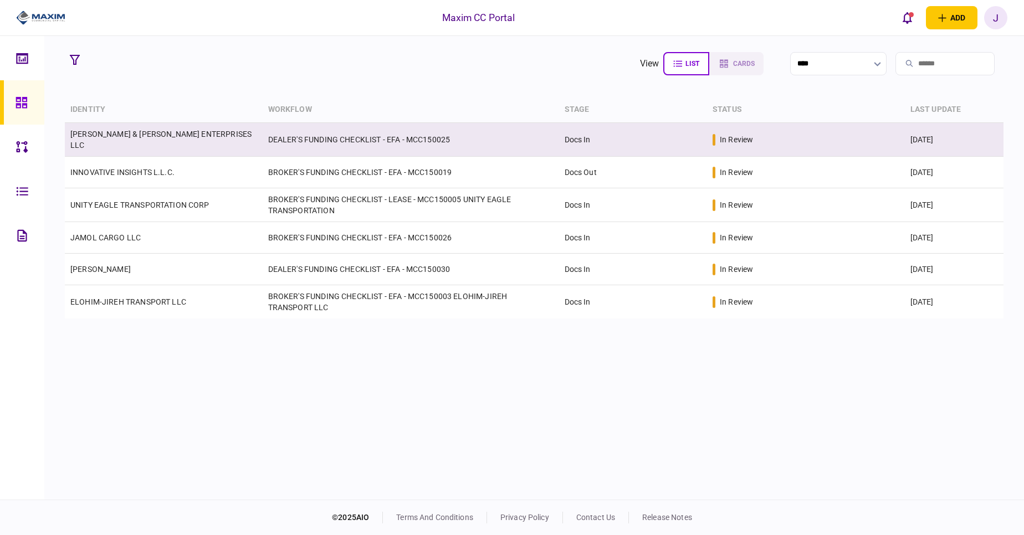
click at [158, 138] on link "[PERSON_NAME] & [PERSON_NAME] ENTERPRISES LLC" at bounding box center [160, 140] width 181 height 20
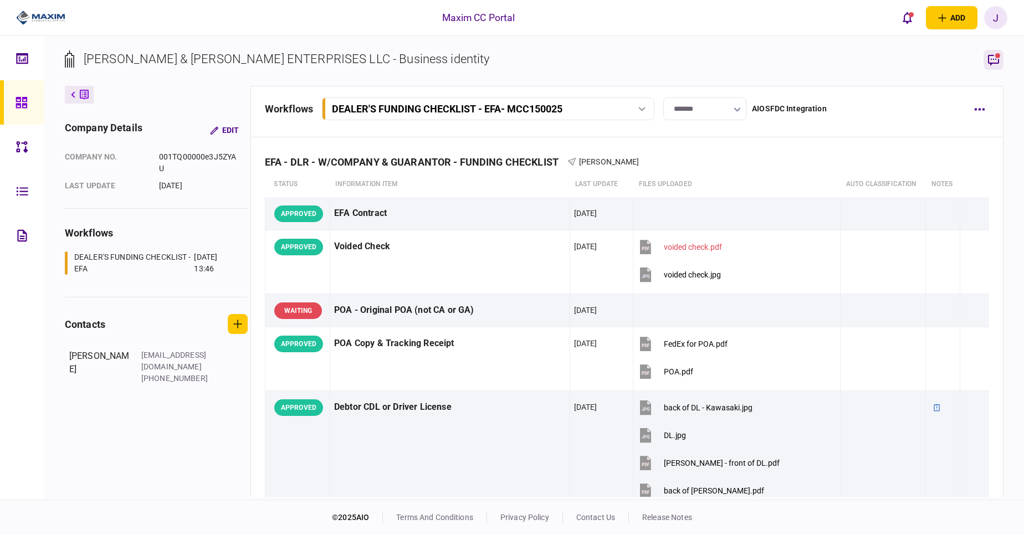
click at [1000, 52] on button "button" at bounding box center [993, 60] width 20 height 20
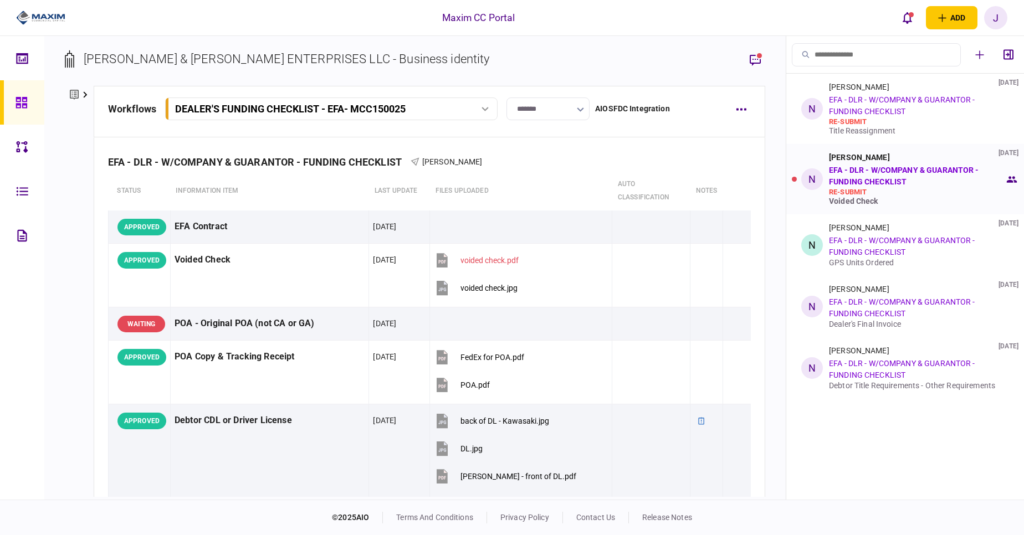
click at [918, 178] on div "[PERSON_NAME] [DATE] EFA - DLR - W/COMPANY & GUARANTOR - FUNDING CHECKLIST re-s…" at bounding box center [917, 179] width 176 height 53
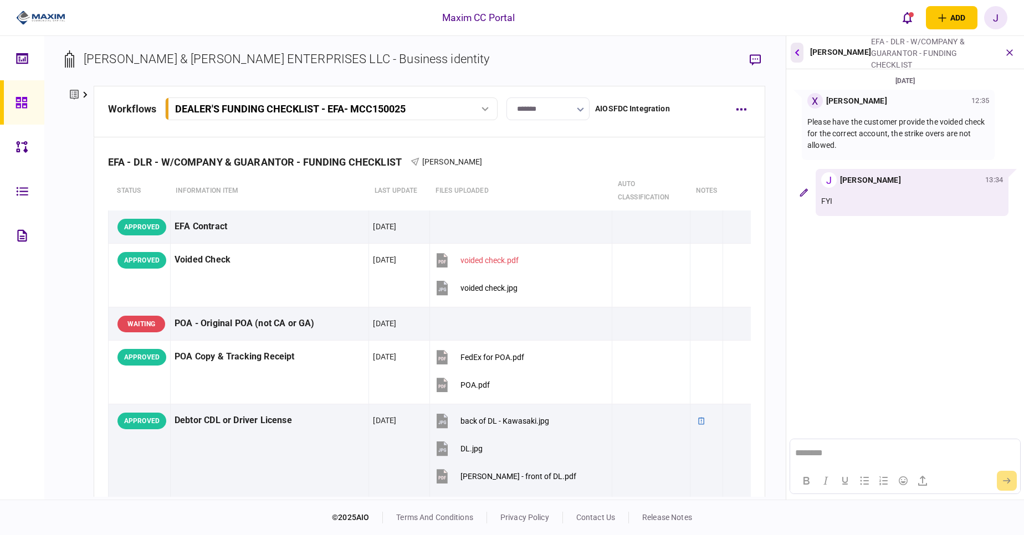
click at [799, 51] on icon "button" at bounding box center [797, 52] width 4 height 7
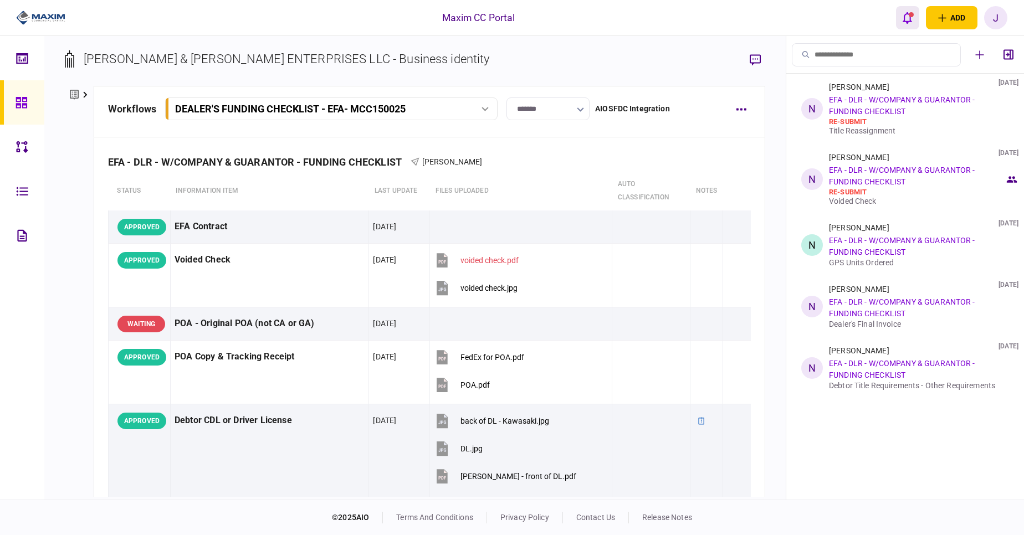
click at [906, 22] on icon "open notifications list" at bounding box center [906, 18] width 9 height 12
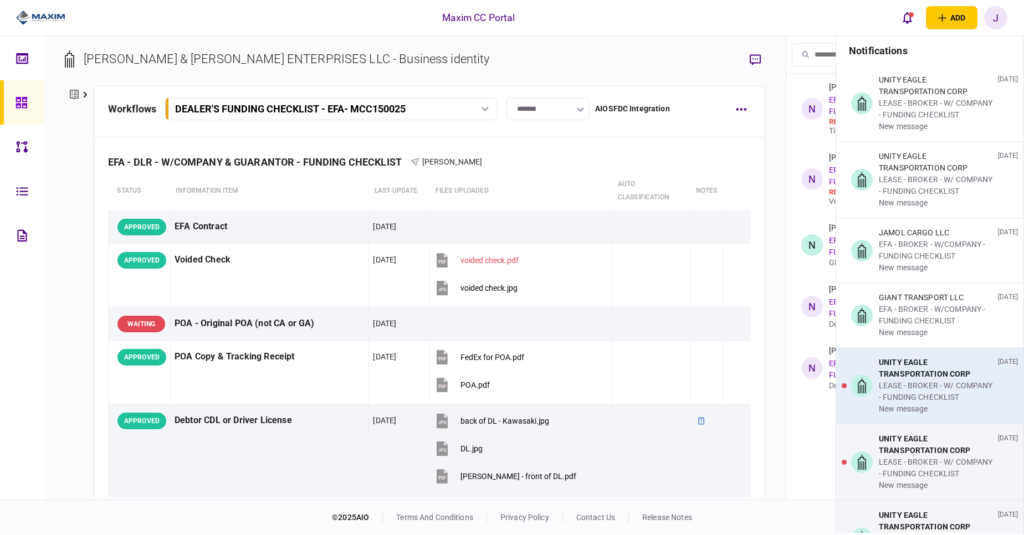
click at [923, 403] on div "LEASE - BROKER - W/ COMPANY - FUNDING CHECKLIST" at bounding box center [935, 391] width 115 height 23
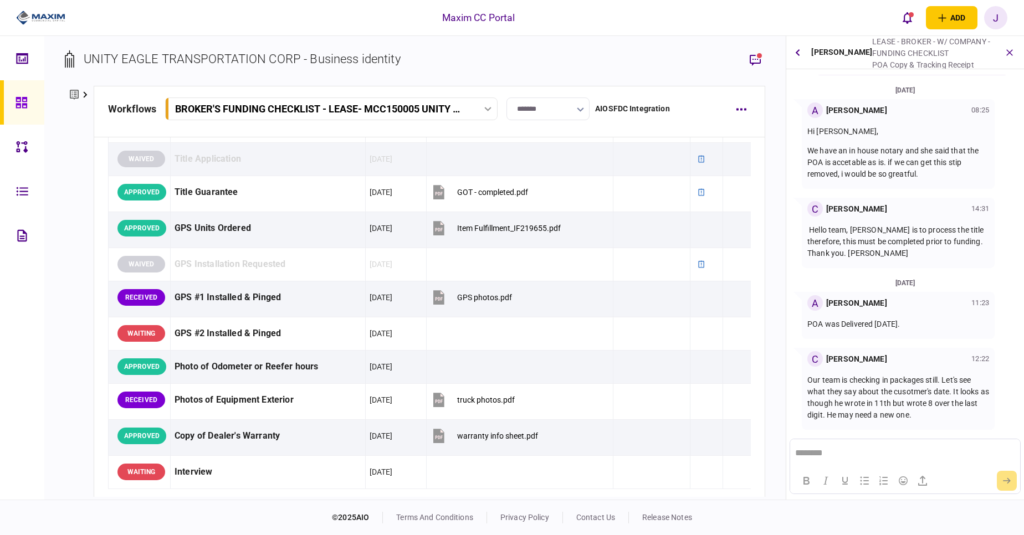
scroll to position [908, 0]
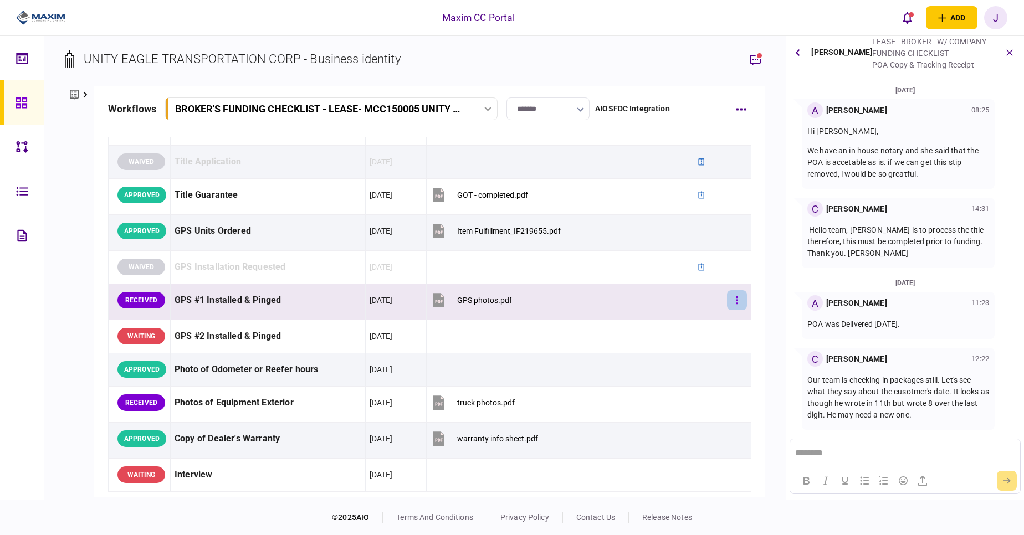
click at [728, 299] on button "button" at bounding box center [737, 300] width 20 height 20
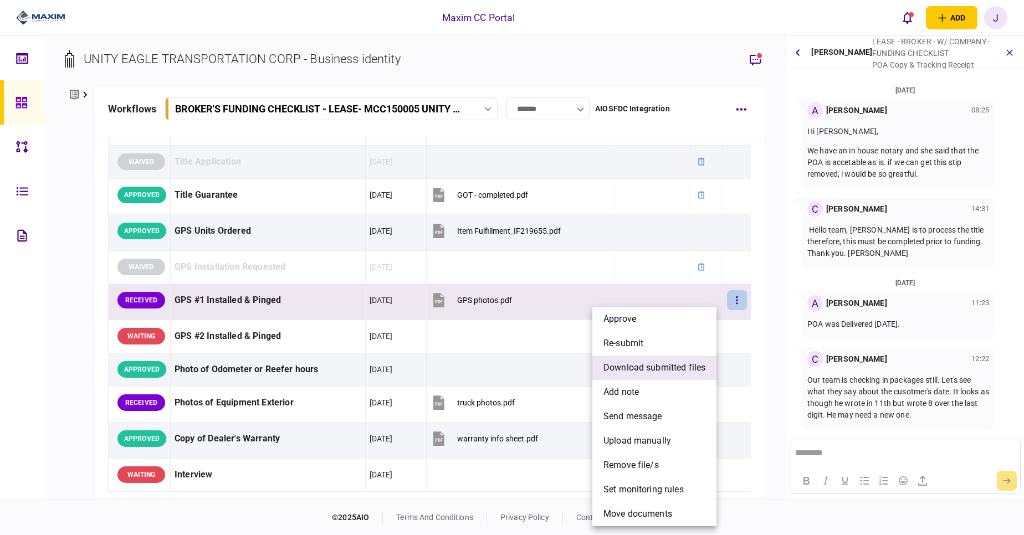
click at [670, 364] on span "download submitted files" at bounding box center [654, 367] width 102 height 13
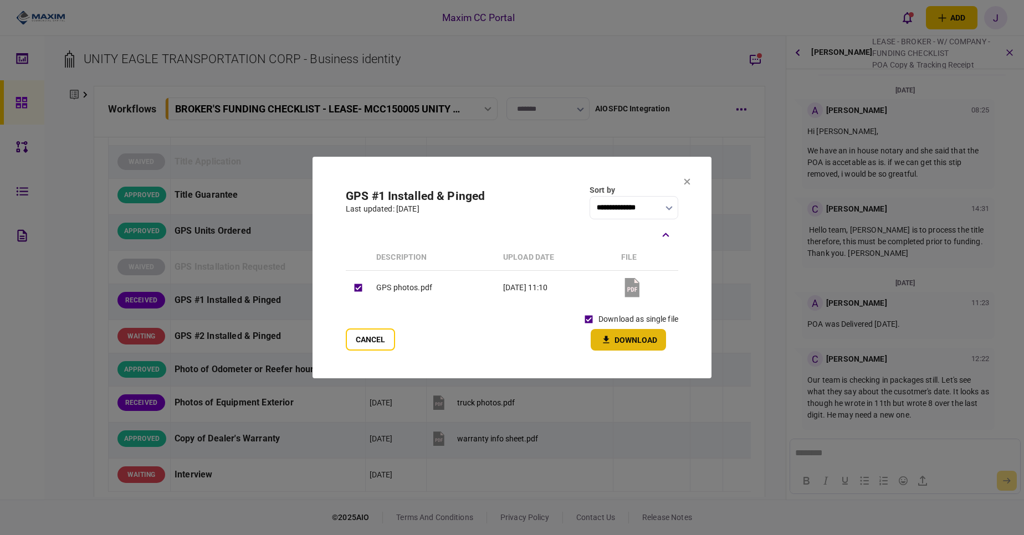
click at [623, 338] on button "Download" at bounding box center [627, 340] width 75 height 22
click at [562, 182] on section "**********" at bounding box center [511, 268] width 399 height 222
click at [373, 340] on button "Cancel" at bounding box center [370, 339] width 49 height 22
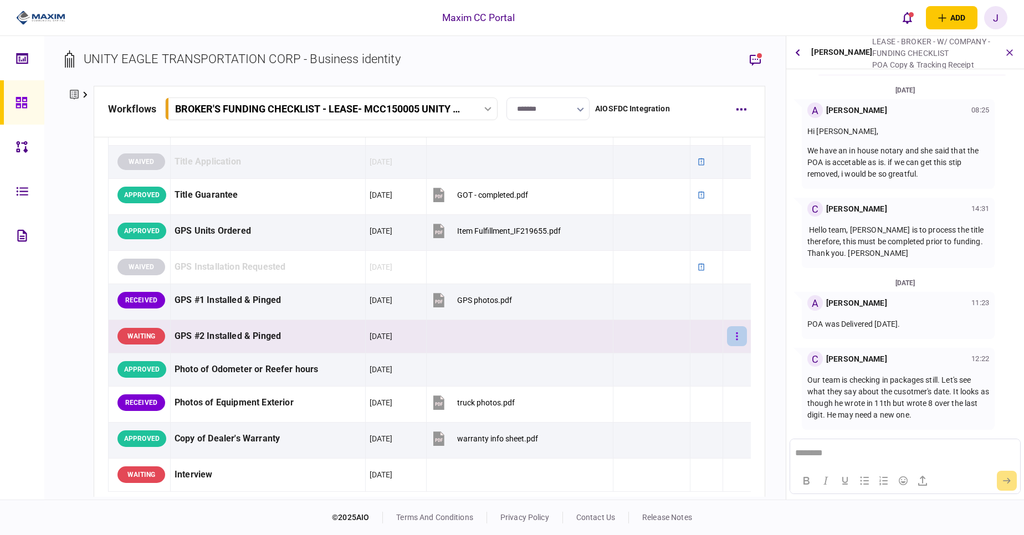
click at [732, 338] on button "button" at bounding box center [737, 336] width 20 height 20
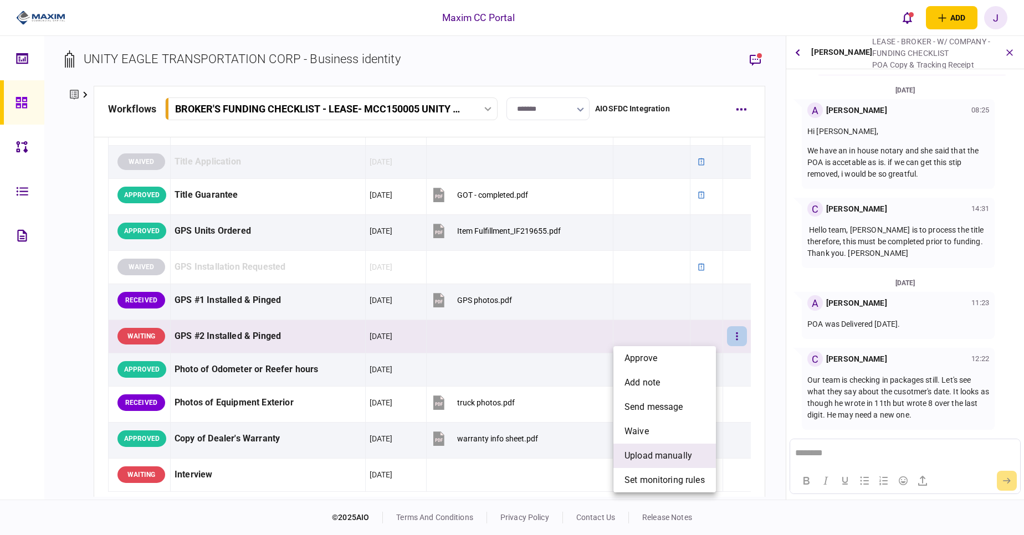
click at [661, 457] on span "upload manually" at bounding box center [658, 455] width 68 height 13
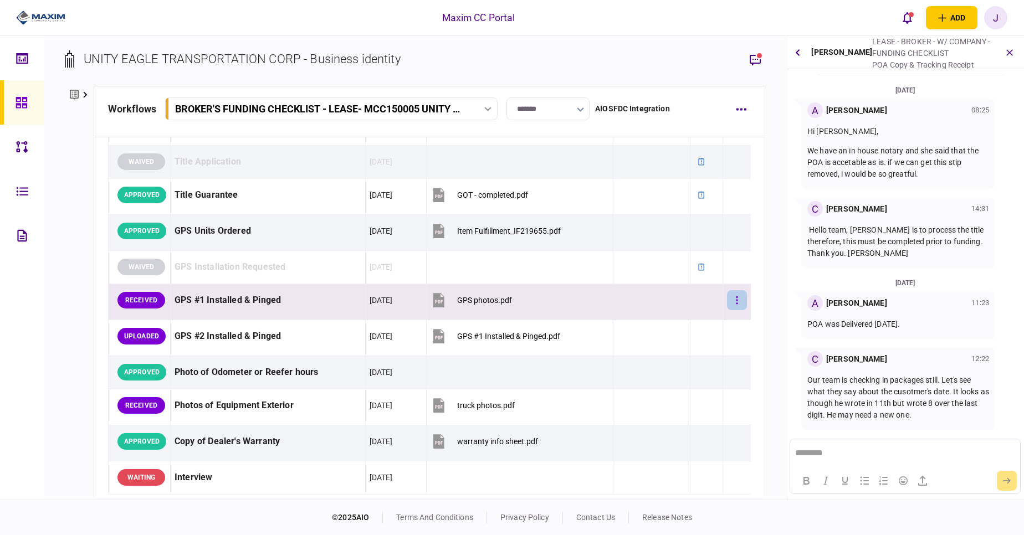
click at [736, 300] on icon "button" at bounding box center [737, 300] width 2 height 8
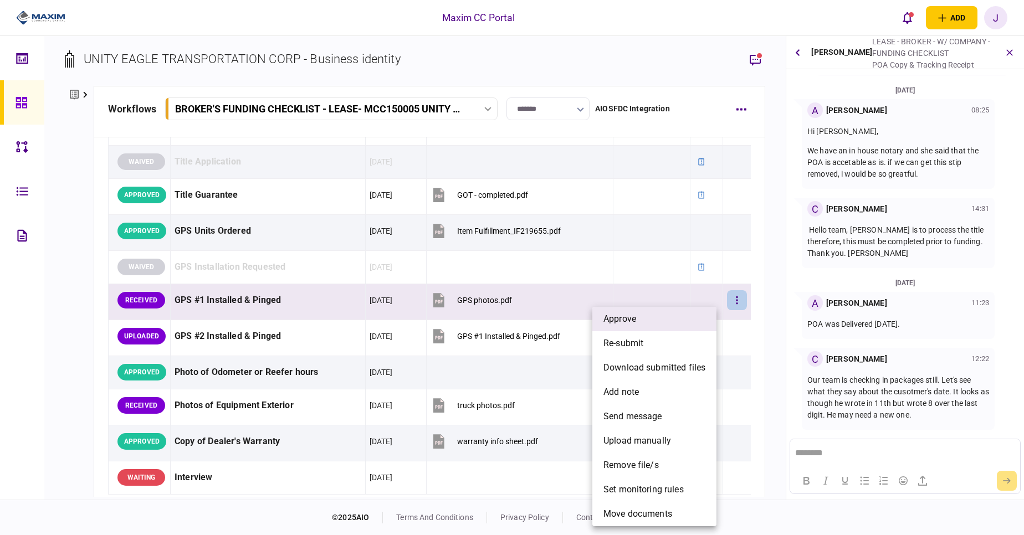
click at [669, 325] on li "approve" at bounding box center [654, 319] width 124 height 24
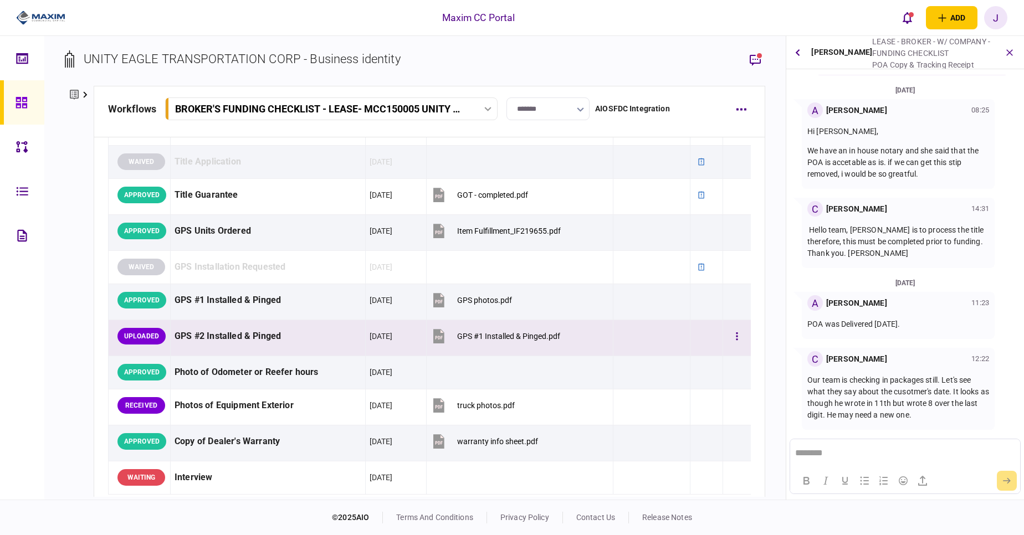
click at [723, 336] on td at bounding box center [737, 338] width 28 height 36
click at [736, 337] on icon "button" at bounding box center [737, 336] width 2 height 8
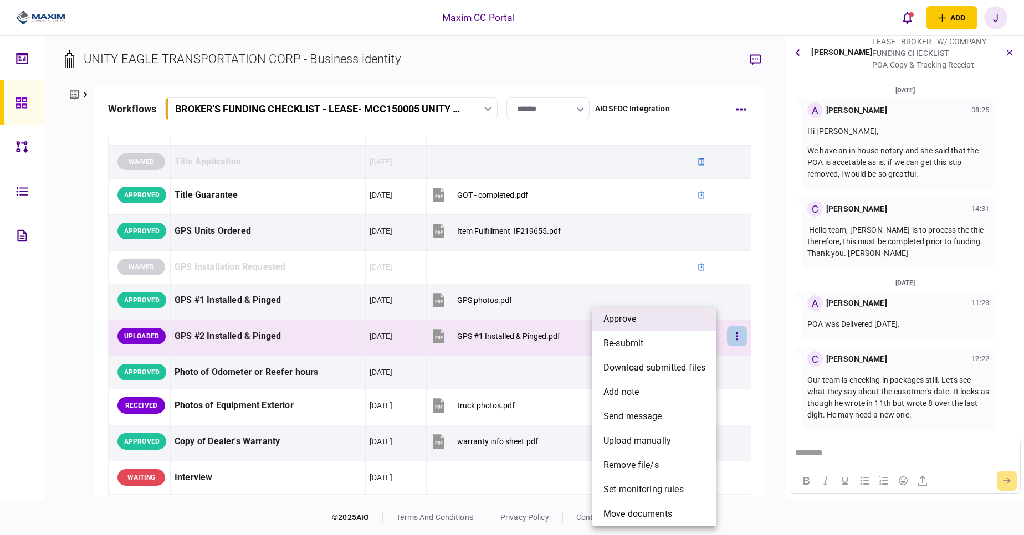
click at [668, 327] on li "approve" at bounding box center [654, 319] width 124 height 24
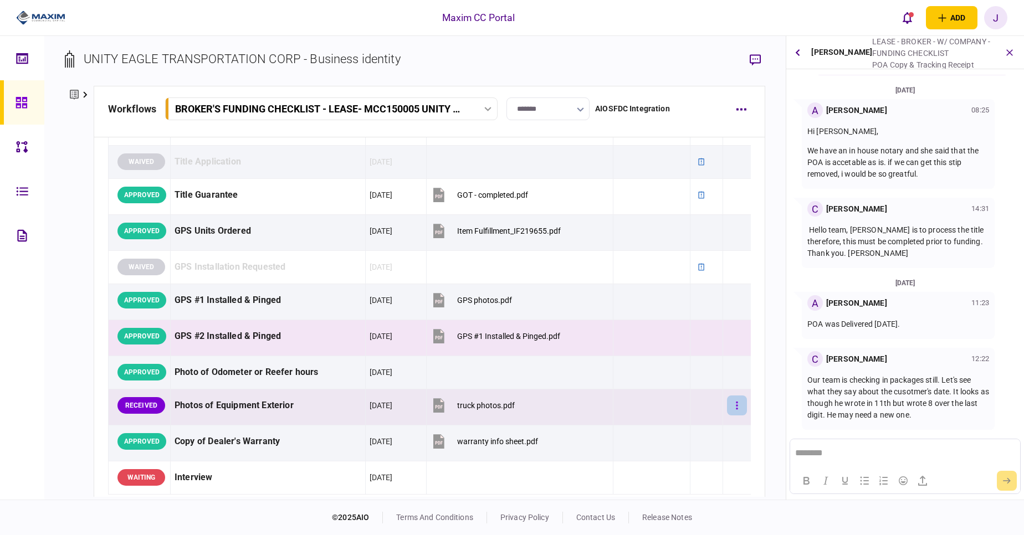
click at [727, 413] on button "button" at bounding box center [737, 405] width 20 height 20
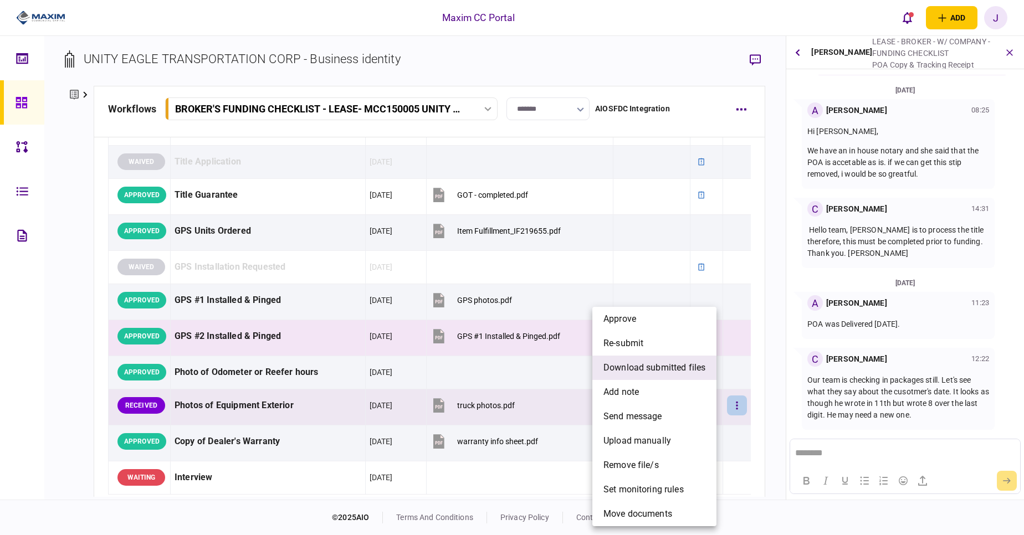
click at [670, 370] on span "download submitted files" at bounding box center [654, 367] width 102 height 13
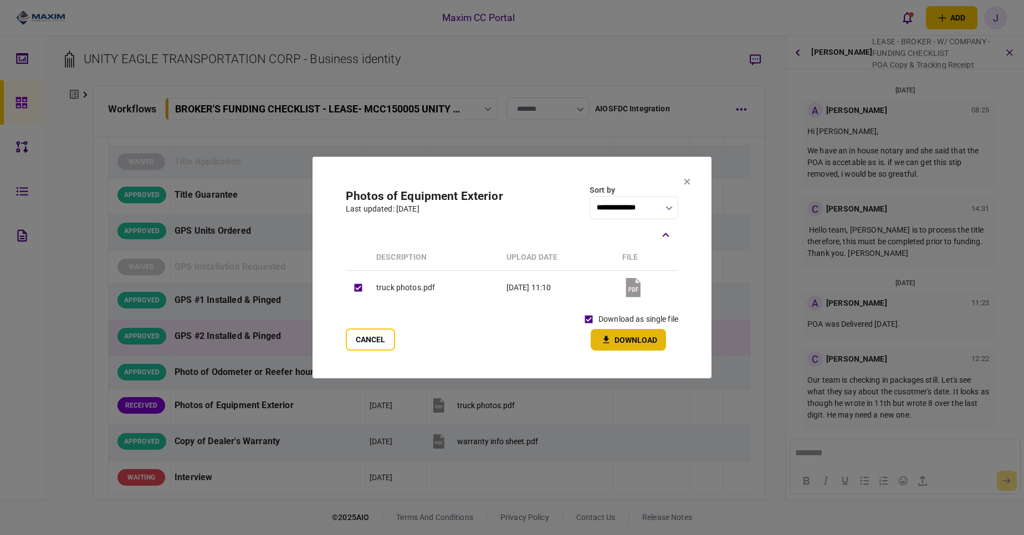
click at [619, 338] on button "Download" at bounding box center [627, 340] width 75 height 22
click at [372, 336] on button "Cancel" at bounding box center [370, 339] width 49 height 22
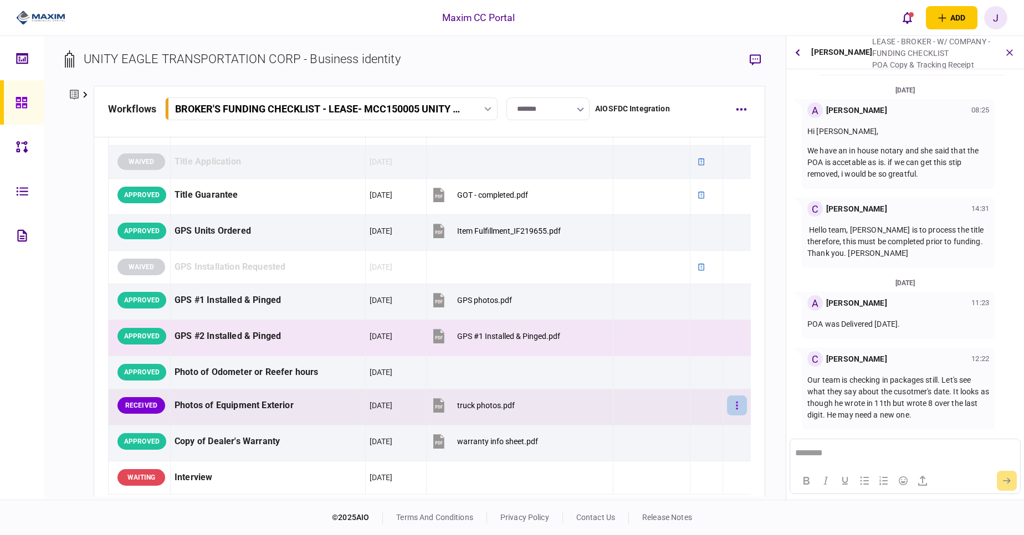
click at [727, 406] on button "button" at bounding box center [737, 405] width 20 height 20
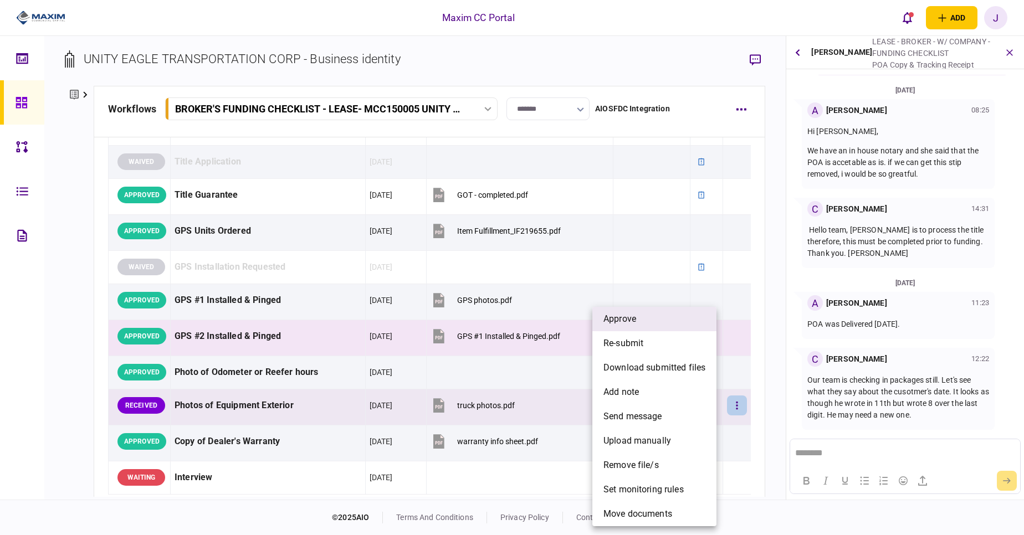
click at [641, 327] on li "approve" at bounding box center [654, 319] width 124 height 24
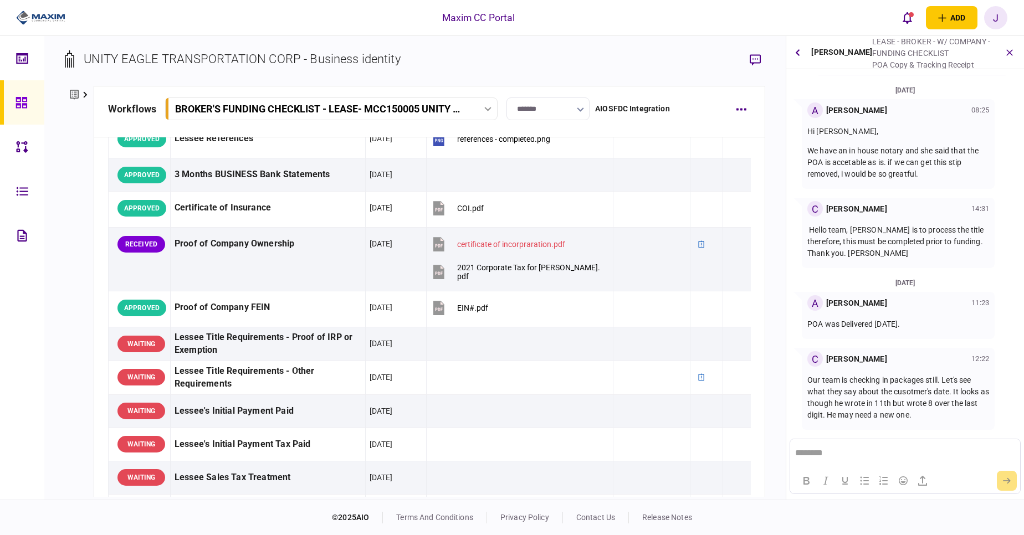
scroll to position [249, 0]
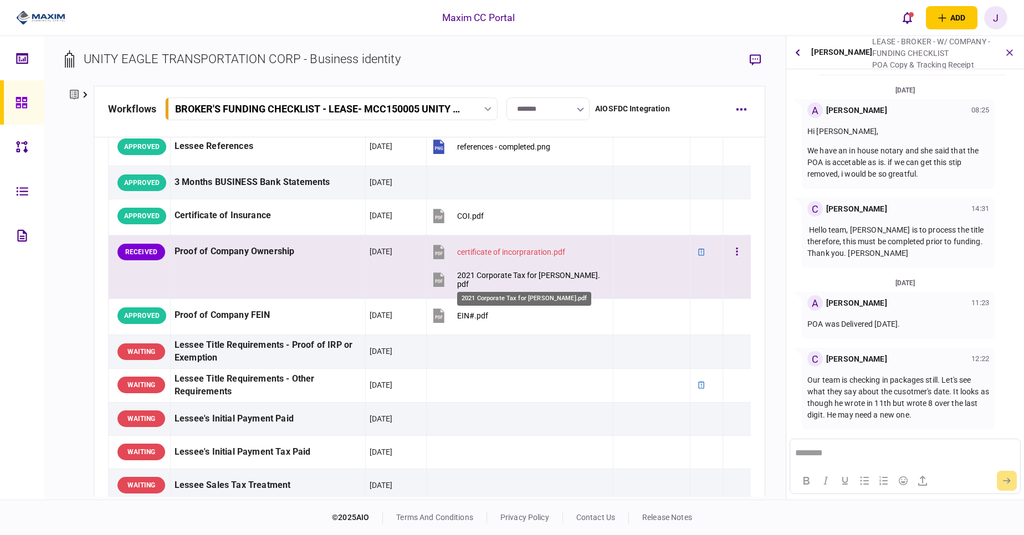
click at [520, 280] on div "2021 Corporate Tax for [PERSON_NAME].pdf" at bounding box center [530, 280] width 146 height 18
click at [488, 256] on div "certificate of incorpraration.pdf" at bounding box center [511, 252] width 108 height 9
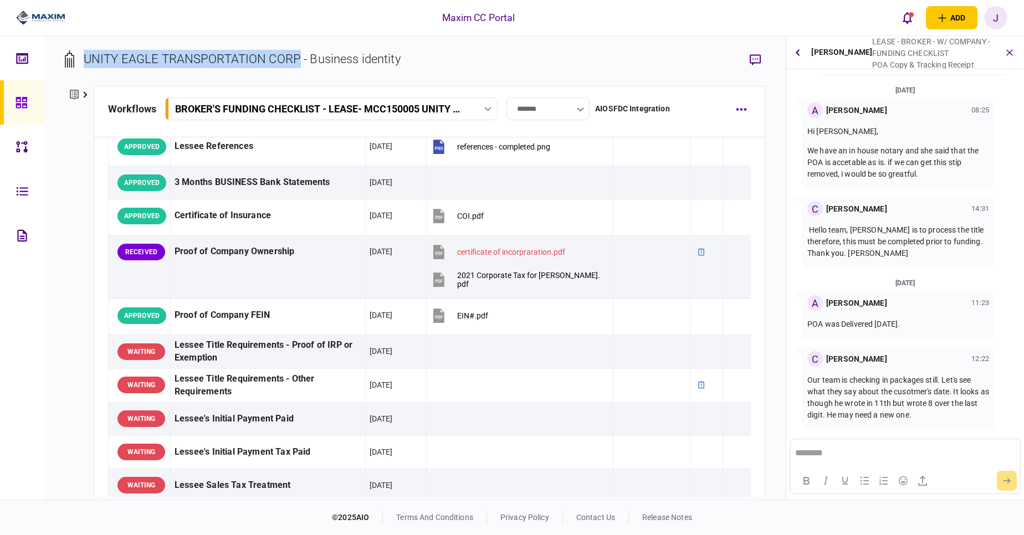
drag, startPoint x: 300, startPoint y: 61, endPoint x: 84, endPoint y: 65, distance: 215.5
click at [84, 65] on div "UNITY EAGLE TRANSPORTATION CORP - Business identity" at bounding box center [242, 59] width 317 height 18
copy div "UNITY EAGLE TRANSPORTATION CORP"
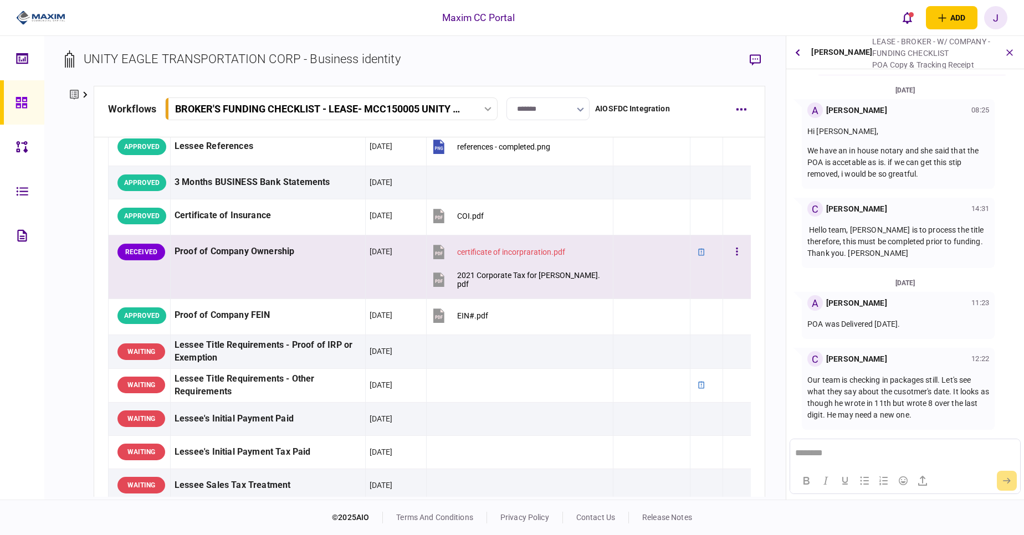
click at [140, 277] on td "RECEIVED" at bounding box center [139, 267] width 62 height 64
click at [727, 247] on button "button" at bounding box center [737, 252] width 20 height 20
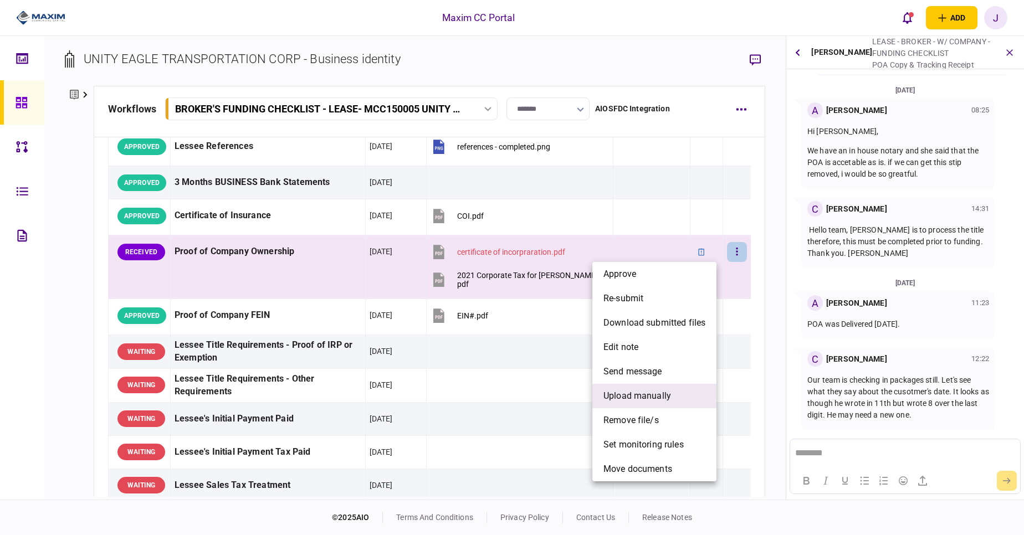
click at [649, 399] on span "upload manually" at bounding box center [637, 395] width 68 height 13
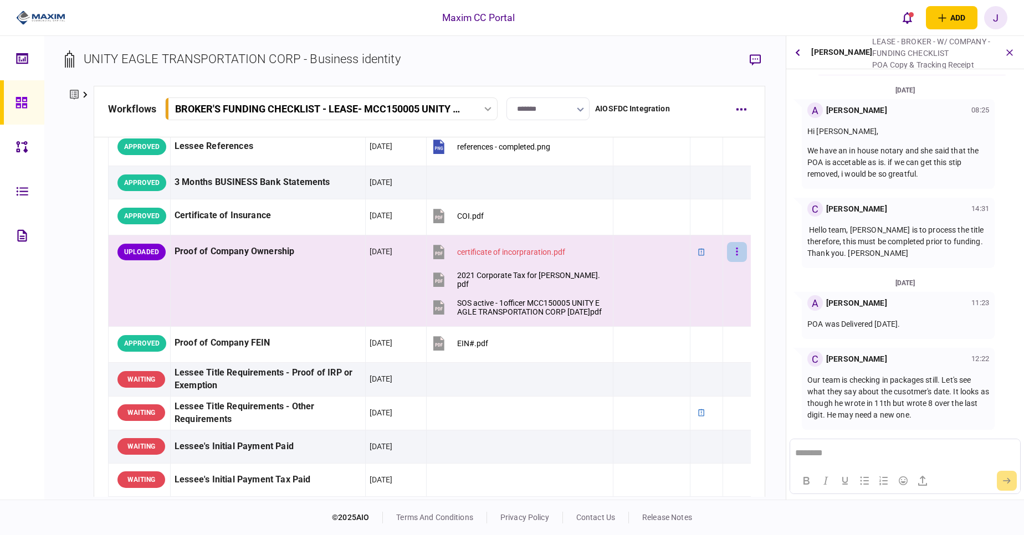
click at [727, 250] on button "button" at bounding box center [737, 252] width 20 height 20
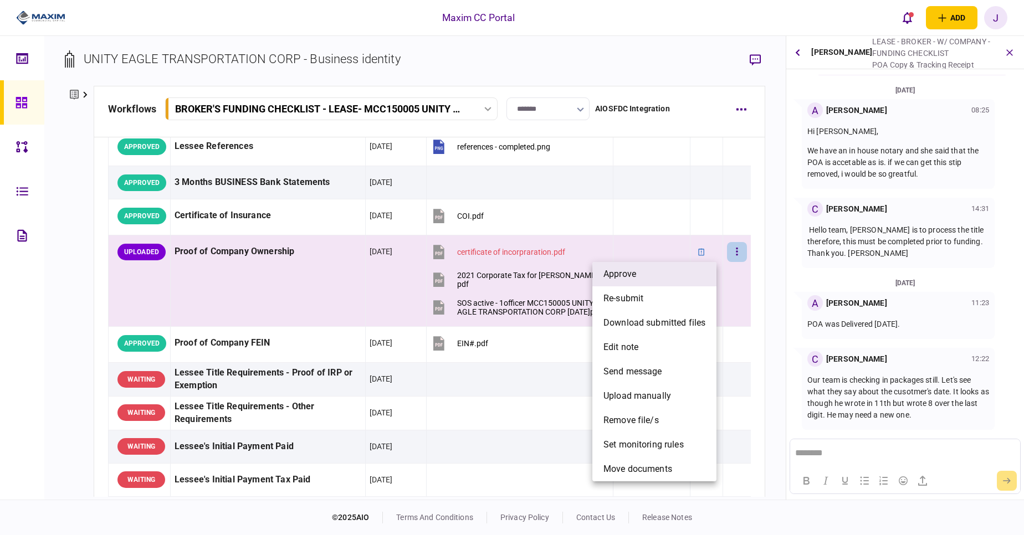
click at [652, 276] on li "approve" at bounding box center [654, 274] width 124 height 24
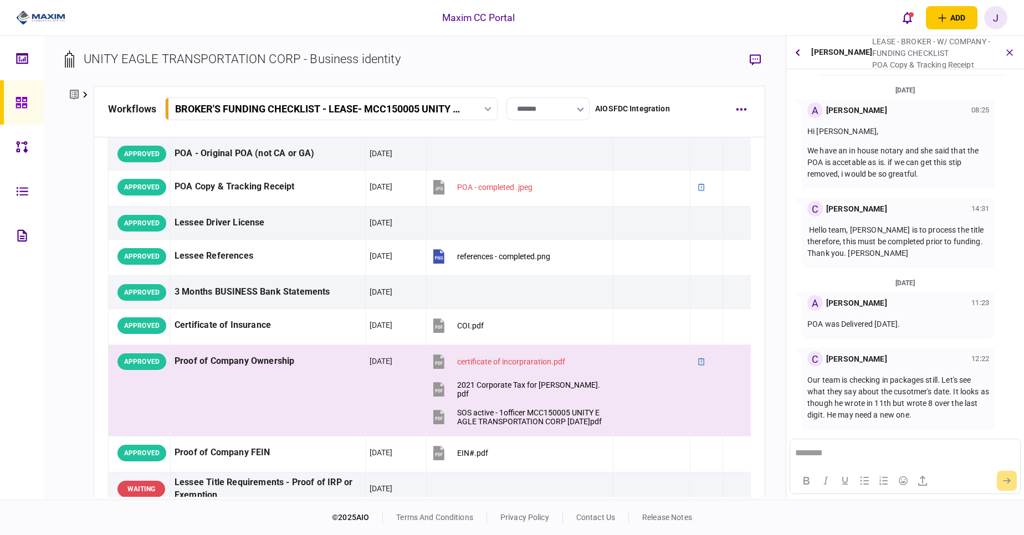
scroll to position [137, 0]
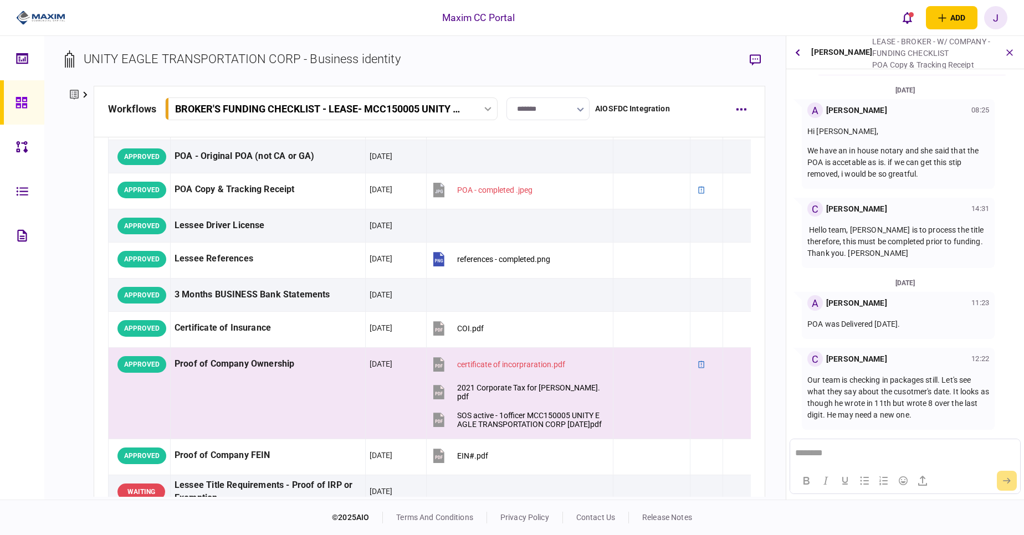
drag, startPoint x: 764, startPoint y: 193, endPoint x: 759, endPoint y: 224, distance: 31.5
click at [759, 224] on div "LEASE - BROKER - W/ COMPANY - FUNDING CHECKLIST [PERSON_NAME] , [PERSON_NAME] ,…" at bounding box center [429, 316] width 671 height 359
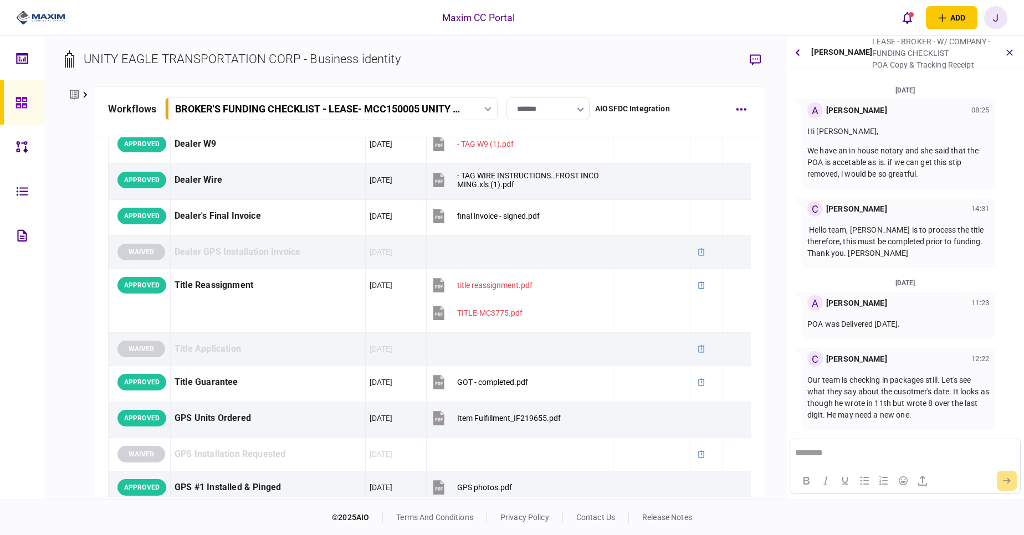
scroll to position [0, 0]
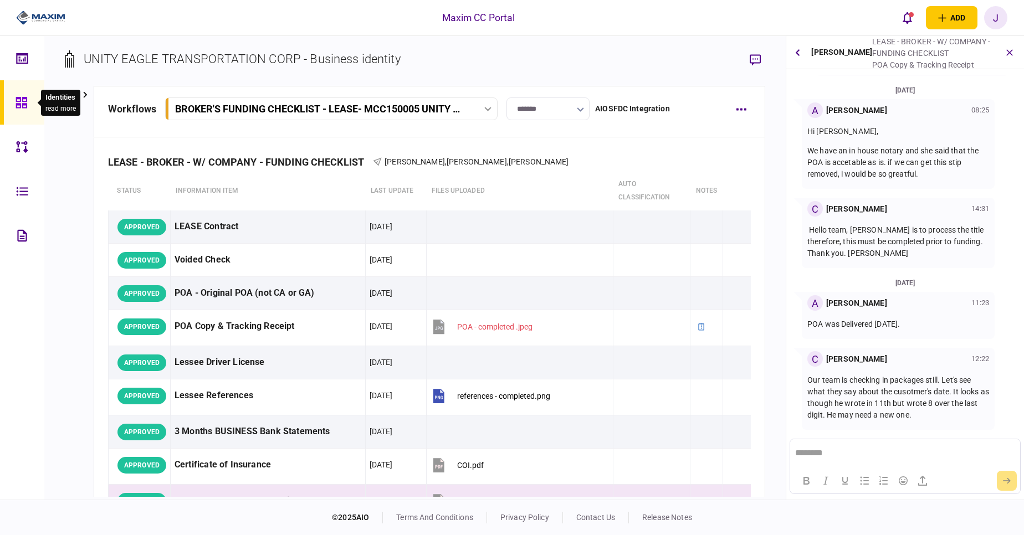
click at [16, 101] on icon at bounding box center [21, 102] width 11 height 11
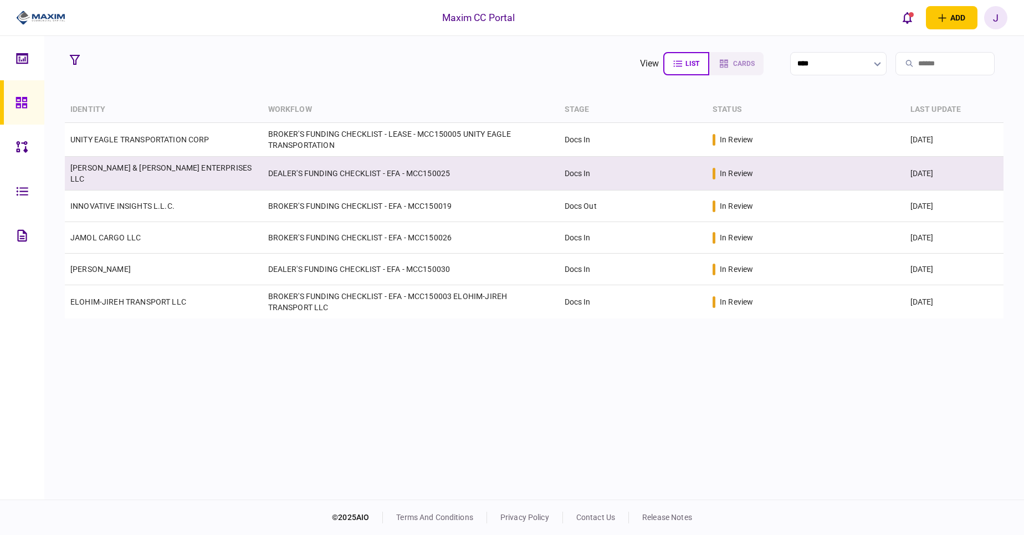
click at [143, 167] on td "[PERSON_NAME] & [PERSON_NAME] ENTERPRISES LLC" at bounding box center [164, 174] width 198 height 34
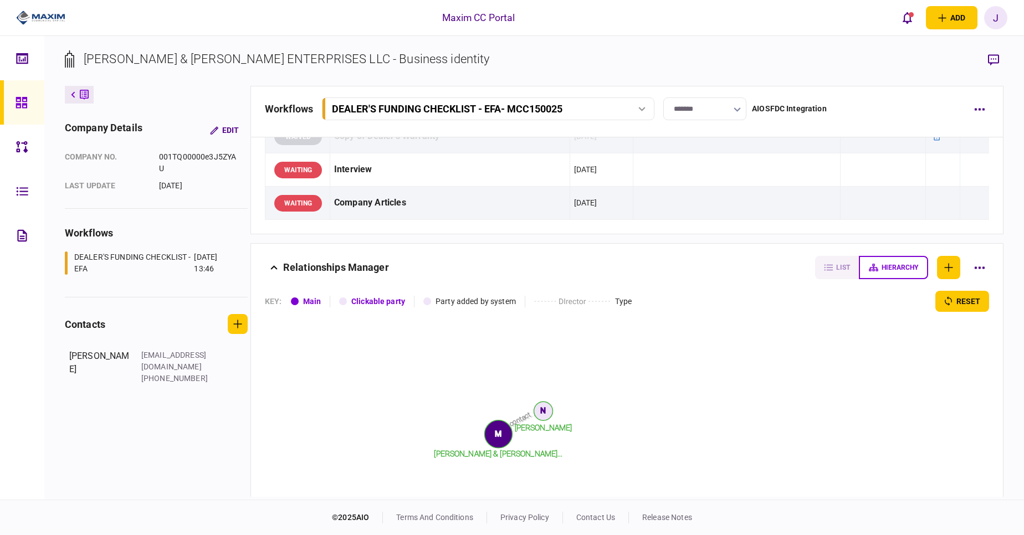
scroll to position [1534, 0]
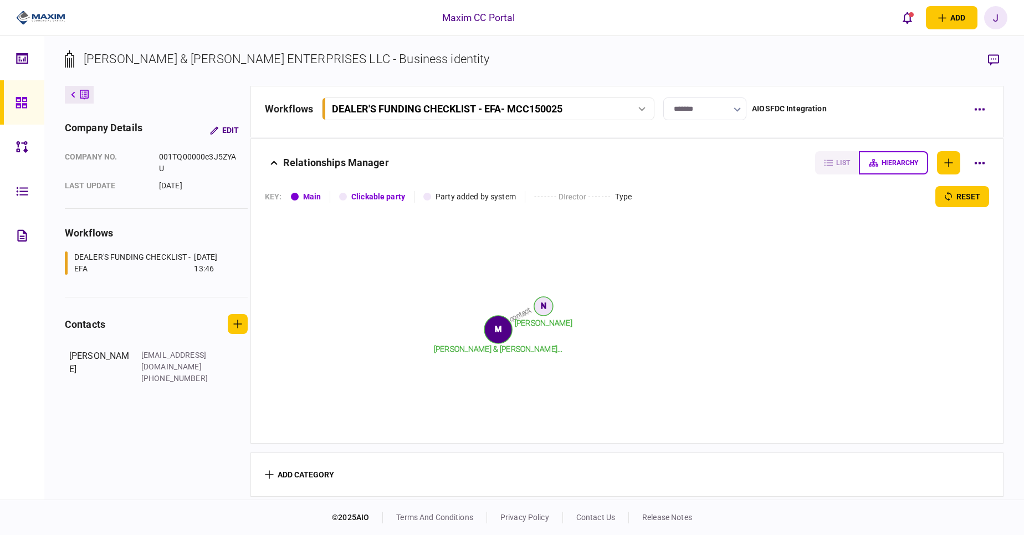
click at [13, 89] on link at bounding box center [22, 102] width 44 height 44
